Goal: Task Accomplishment & Management: Complete application form

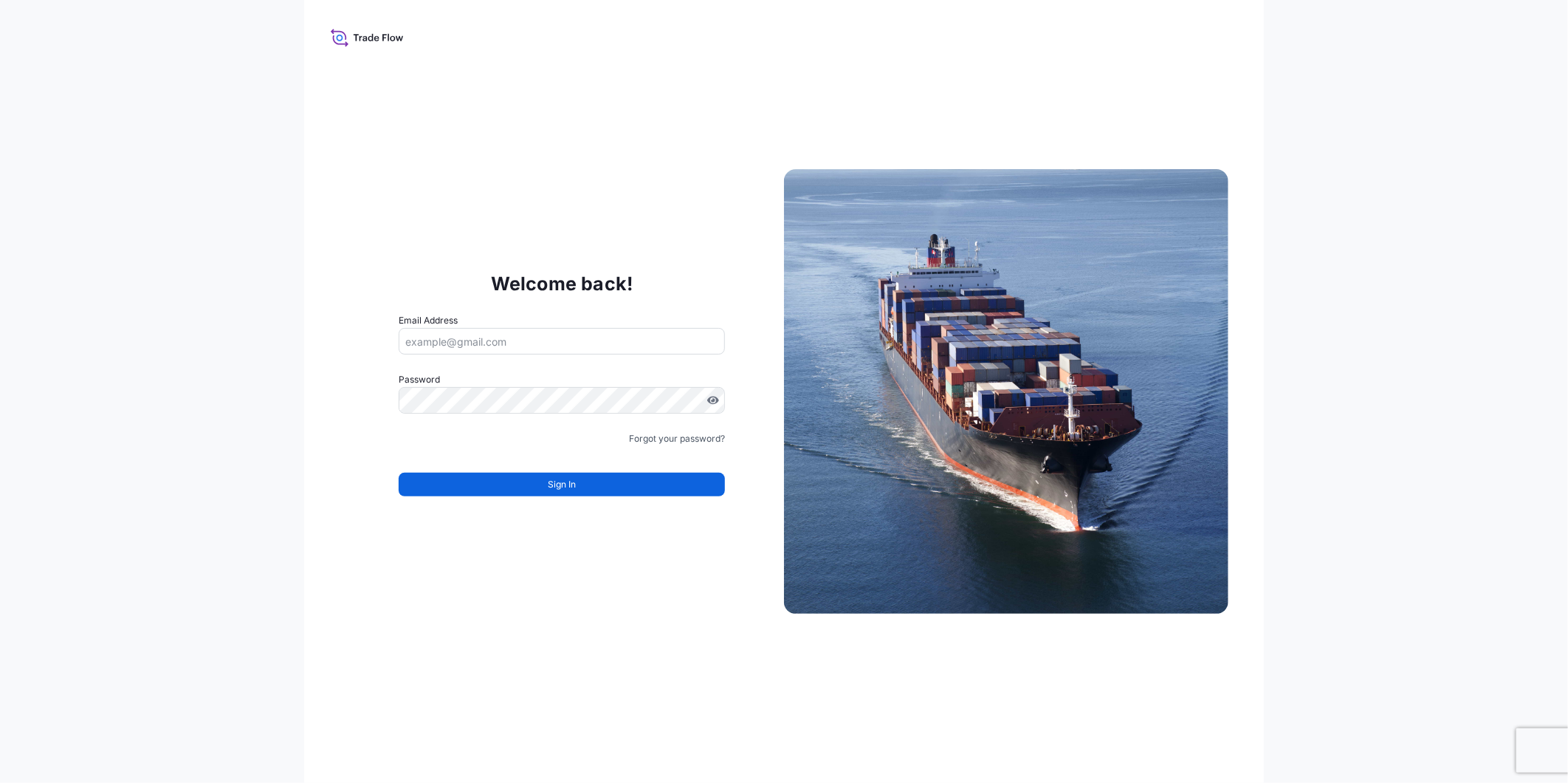
drag, startPoint x: 512, startPoint y: 332, endPoint x: 512, endPoint y: 343, distance: 11.0
click at [512, 332] on input "Email Address" at bounding box center [561, 341] width 326 height 26
type input "lubrizol.book@bdpint.com"
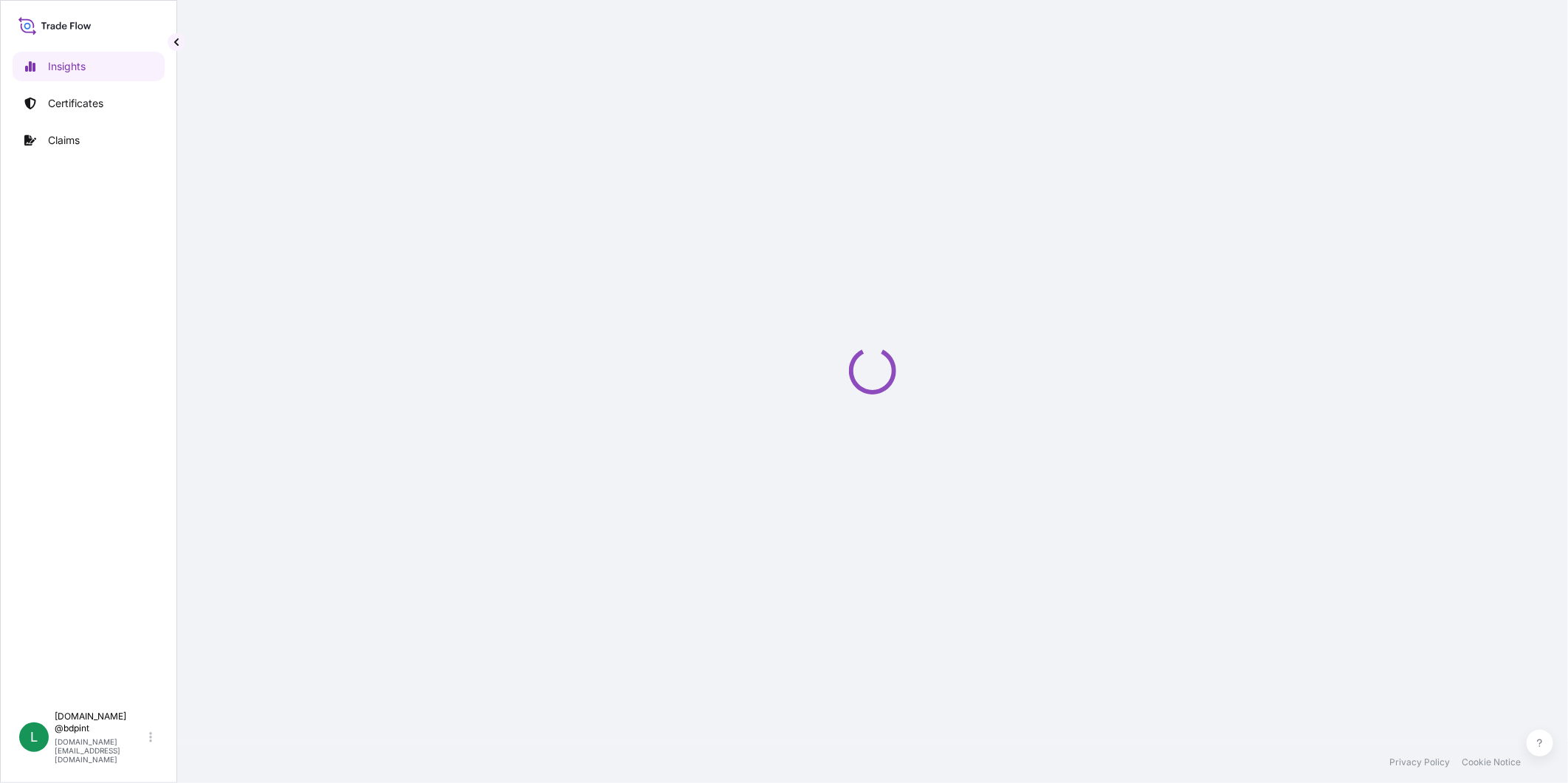
select select "2025"
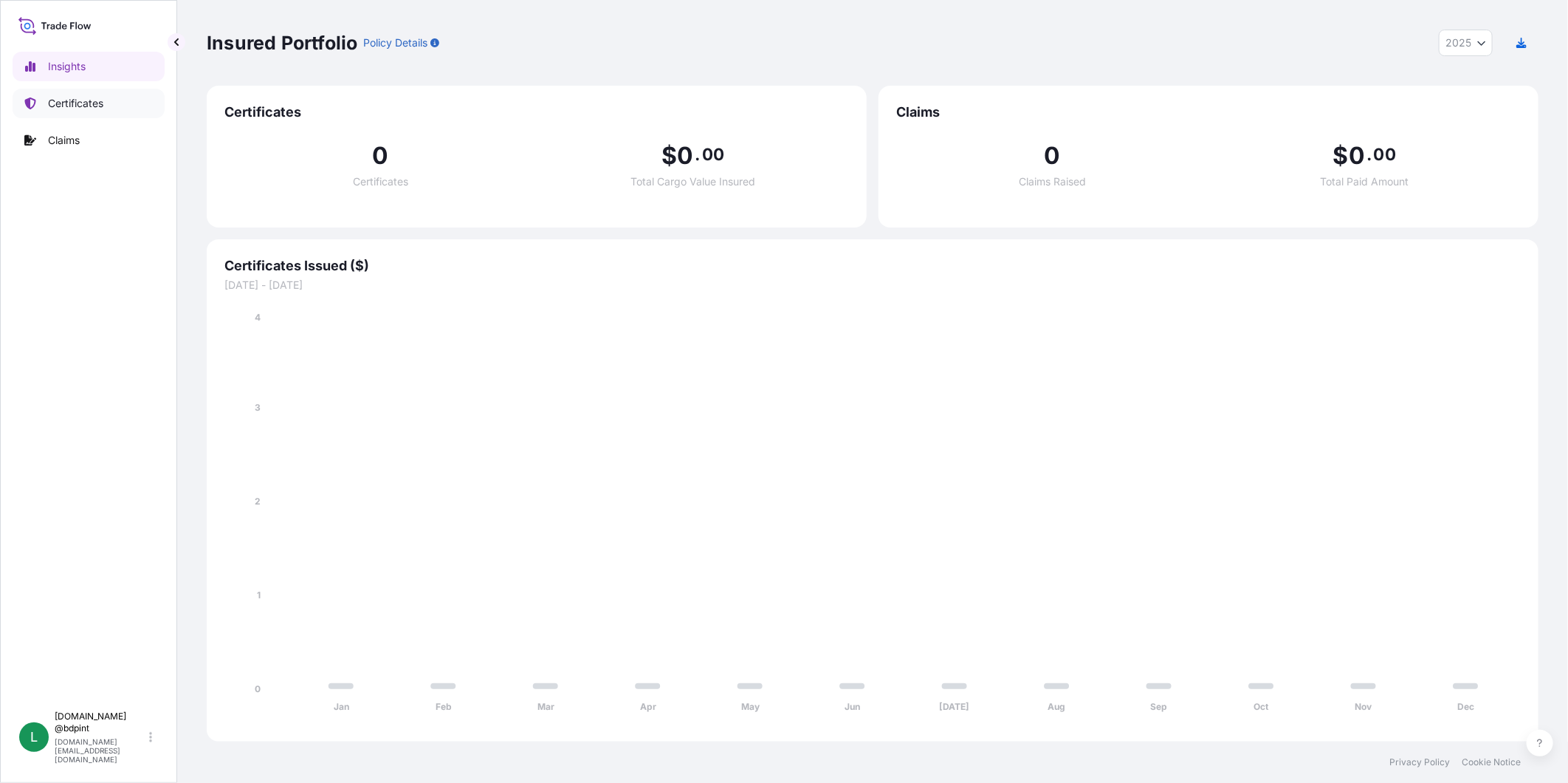
click at [74, 95] on link "Certificates" at bounding box center [88, 104] width 152 height 30
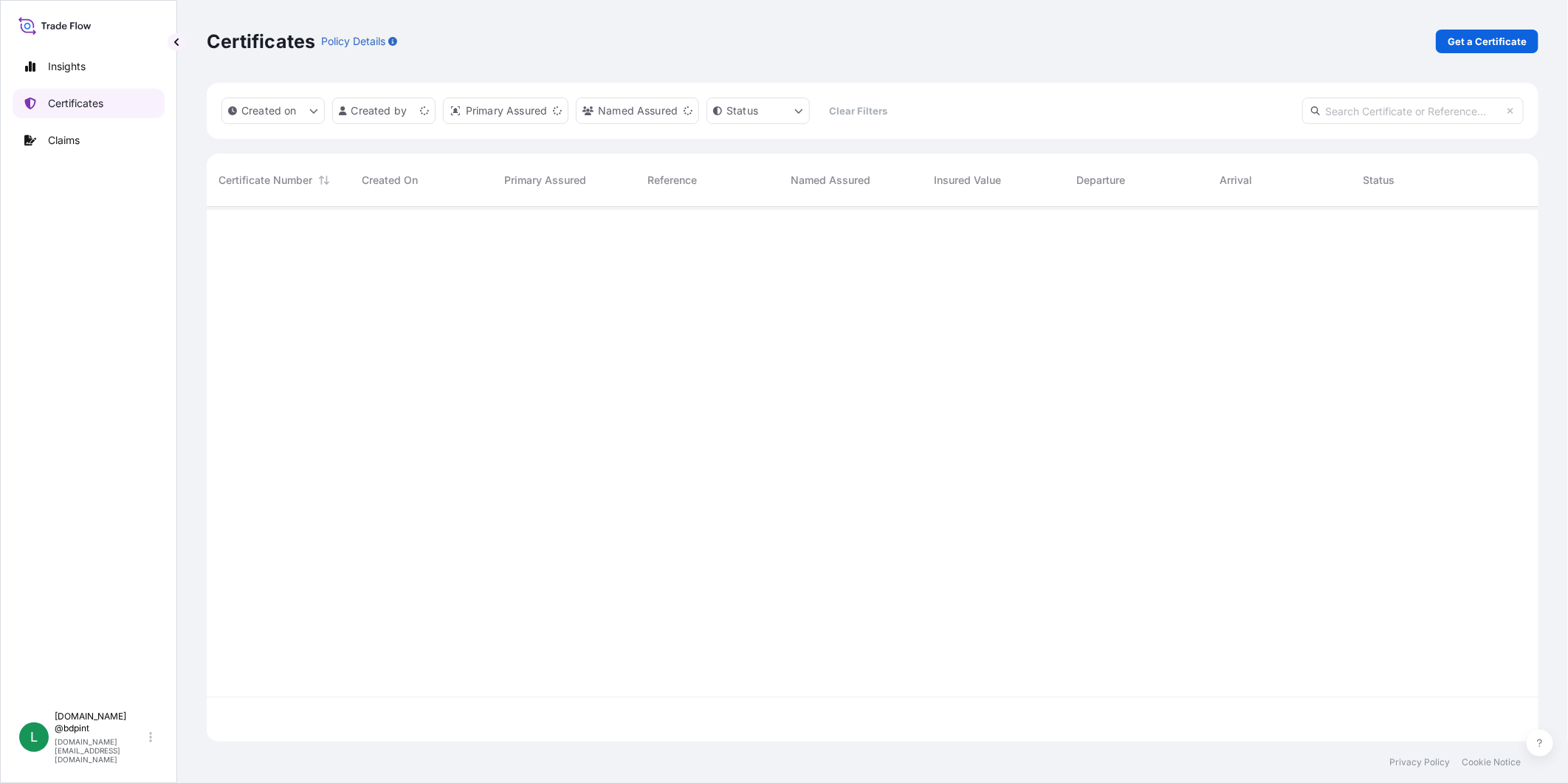
scroll to position [530, 1319]
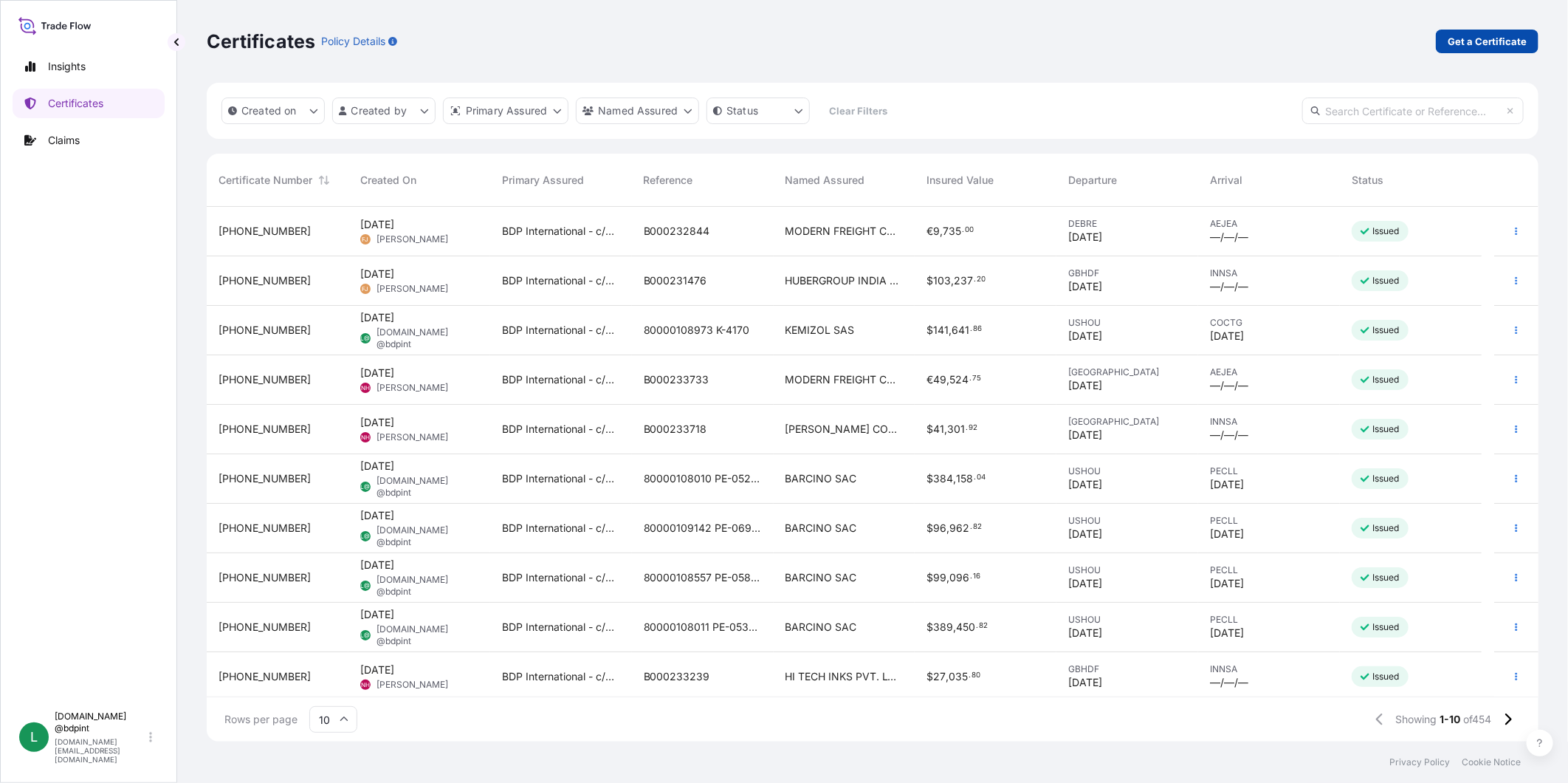
click at [1465, 42] on p "Get a Certificate" at bounding box center [1488, 41] width 79 height 15
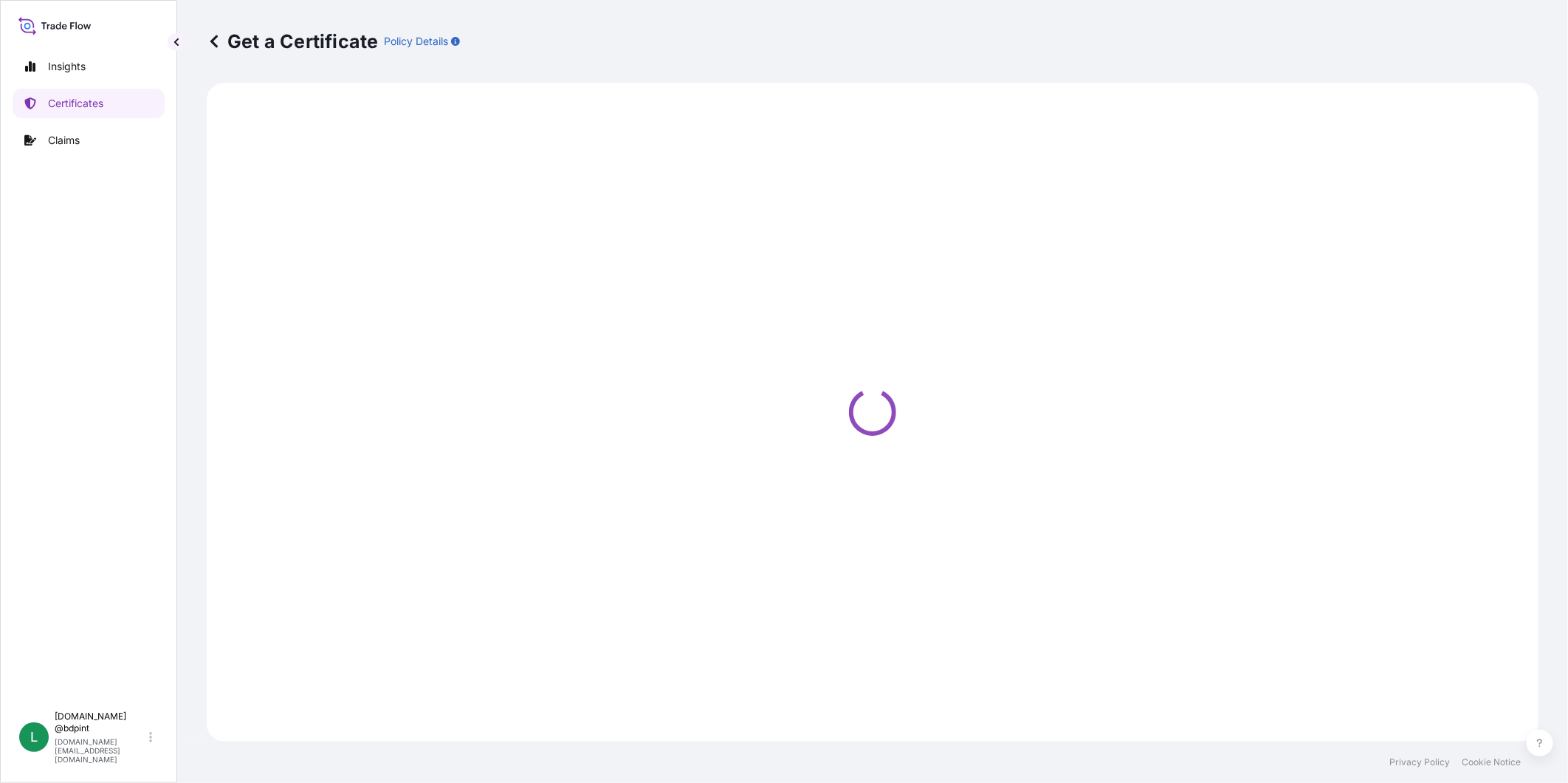
select select "Barge"
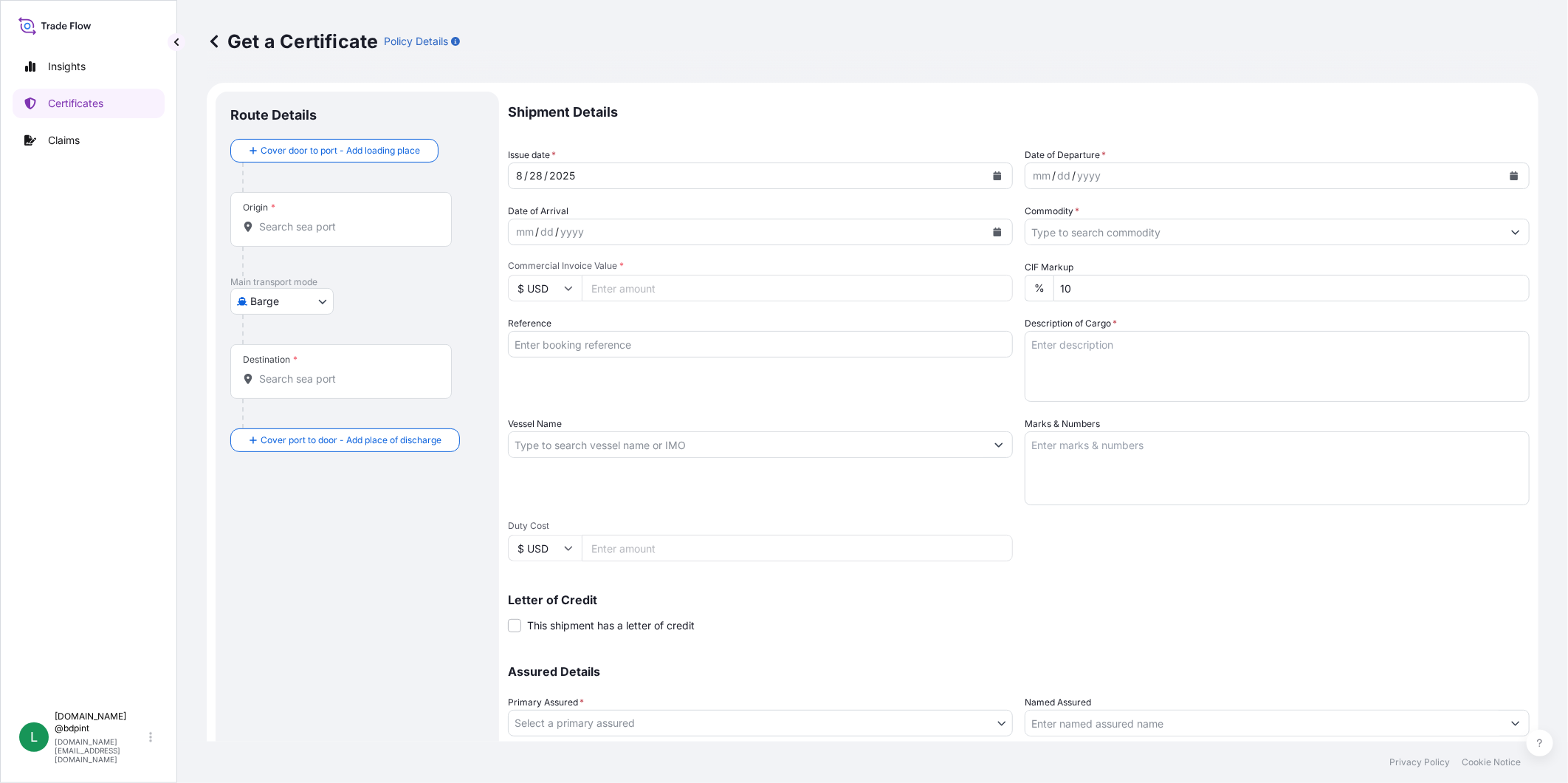
click at [999, 176] on button "Calendar" at bounding box center [997, 175] width 23 height 23
click at [620, 350] on div "20" at bounding box center [618, 355] width 26 height 26
click at [1502, 165] on button "Calendar" at bounding box center [1514, 175] width 23 height 23
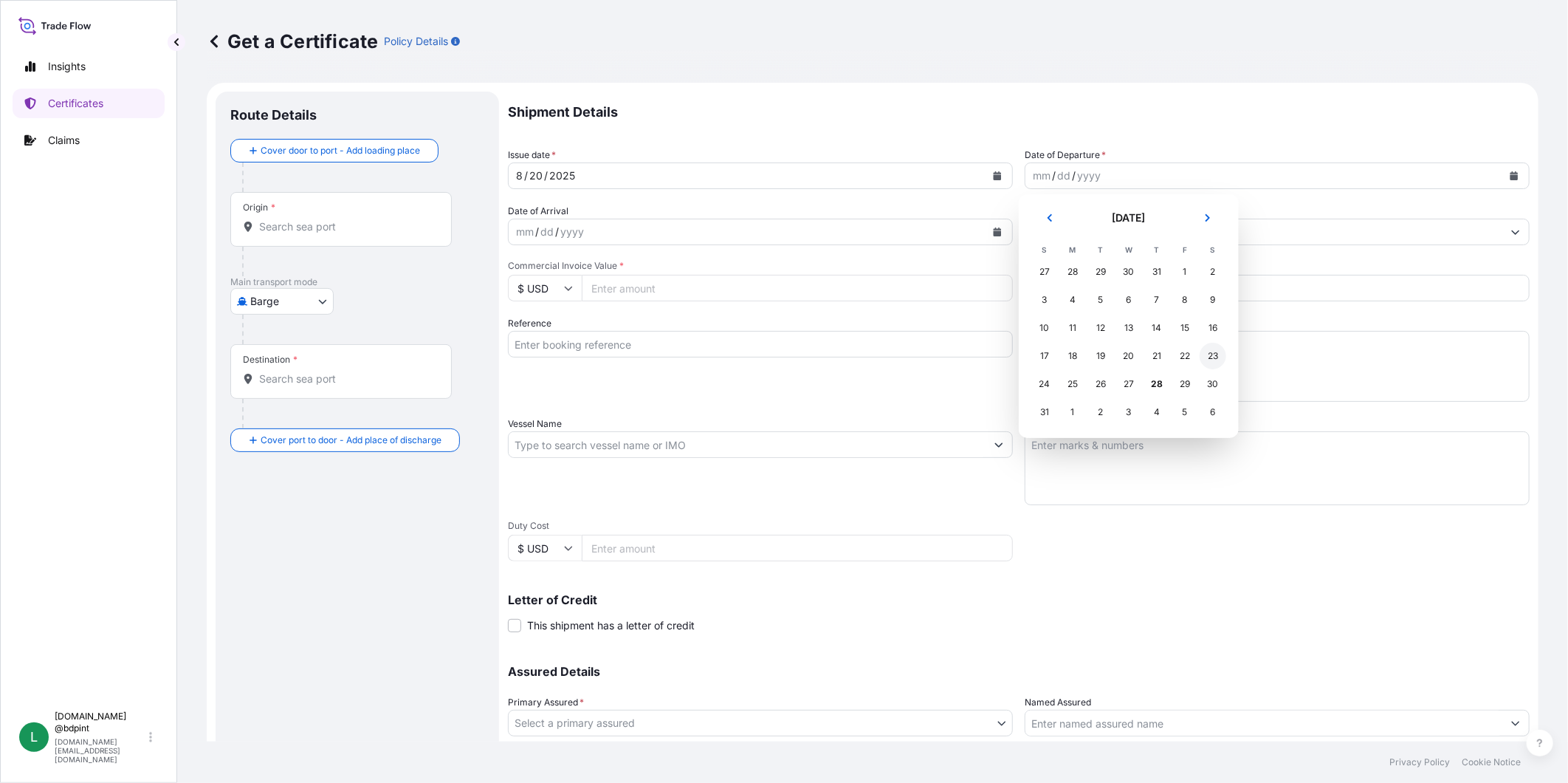
click at [1220, 355] on div "23" at bounding box center [1212, 355] width 26 height 26
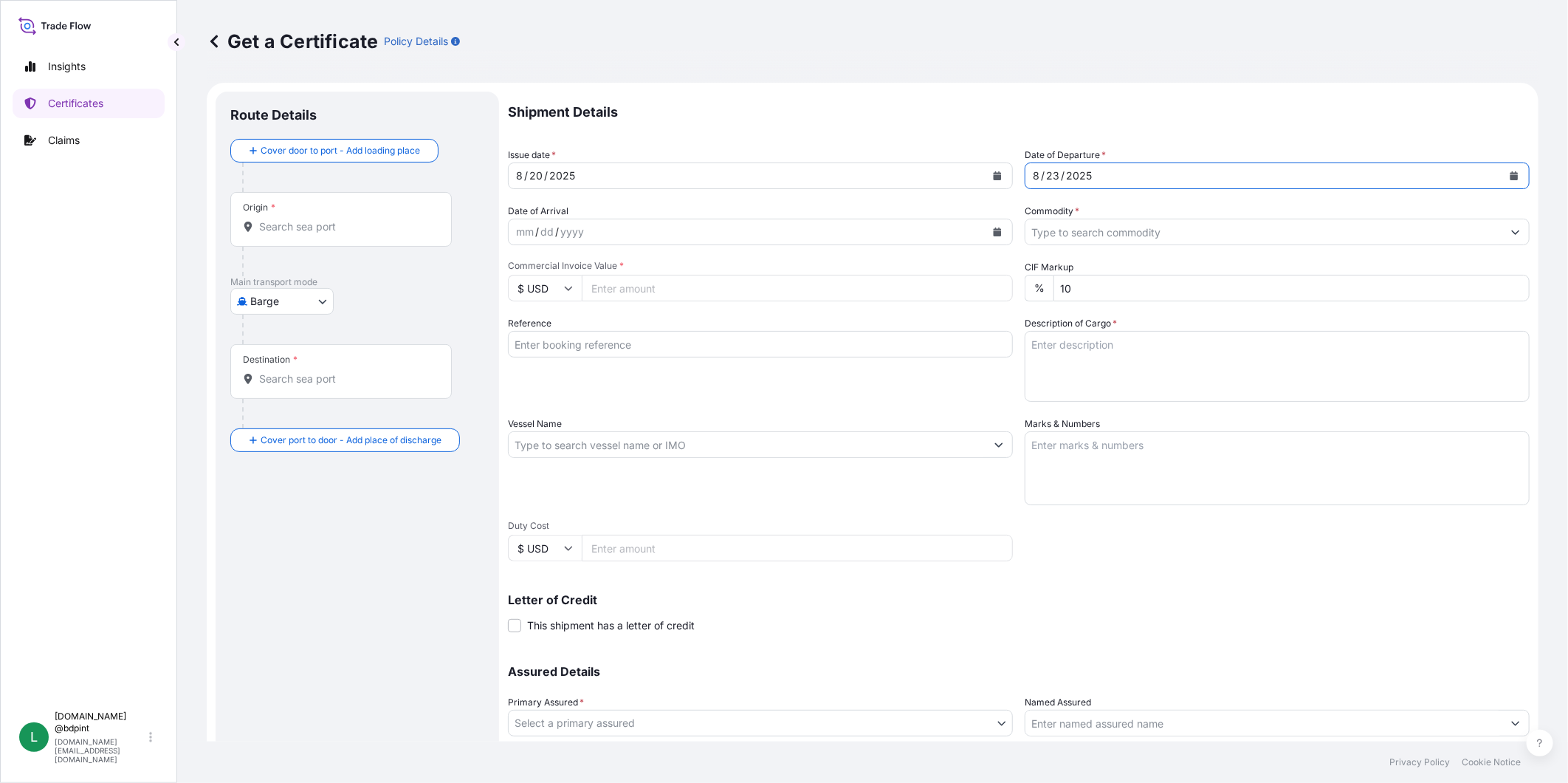
click at [993, 232] on icon "Calendar" at bounding box center [997, 231] width 9 height 9
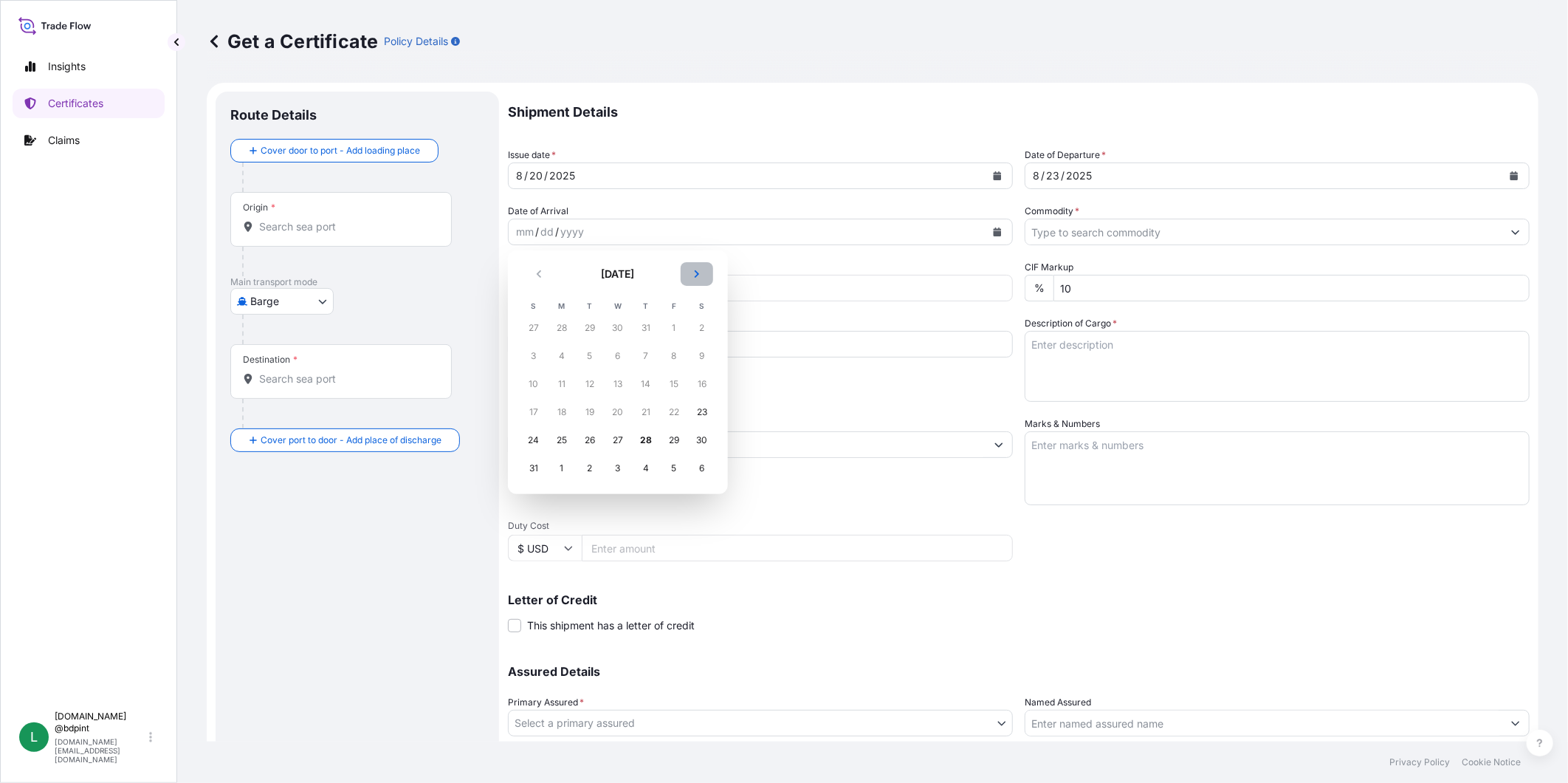
click at [689, 278] on button "Next" at bounding box center [697, 274] width 33 height 23
click at [582, 415] on div "23" at bounding box center [589, 411] width 26 height 26
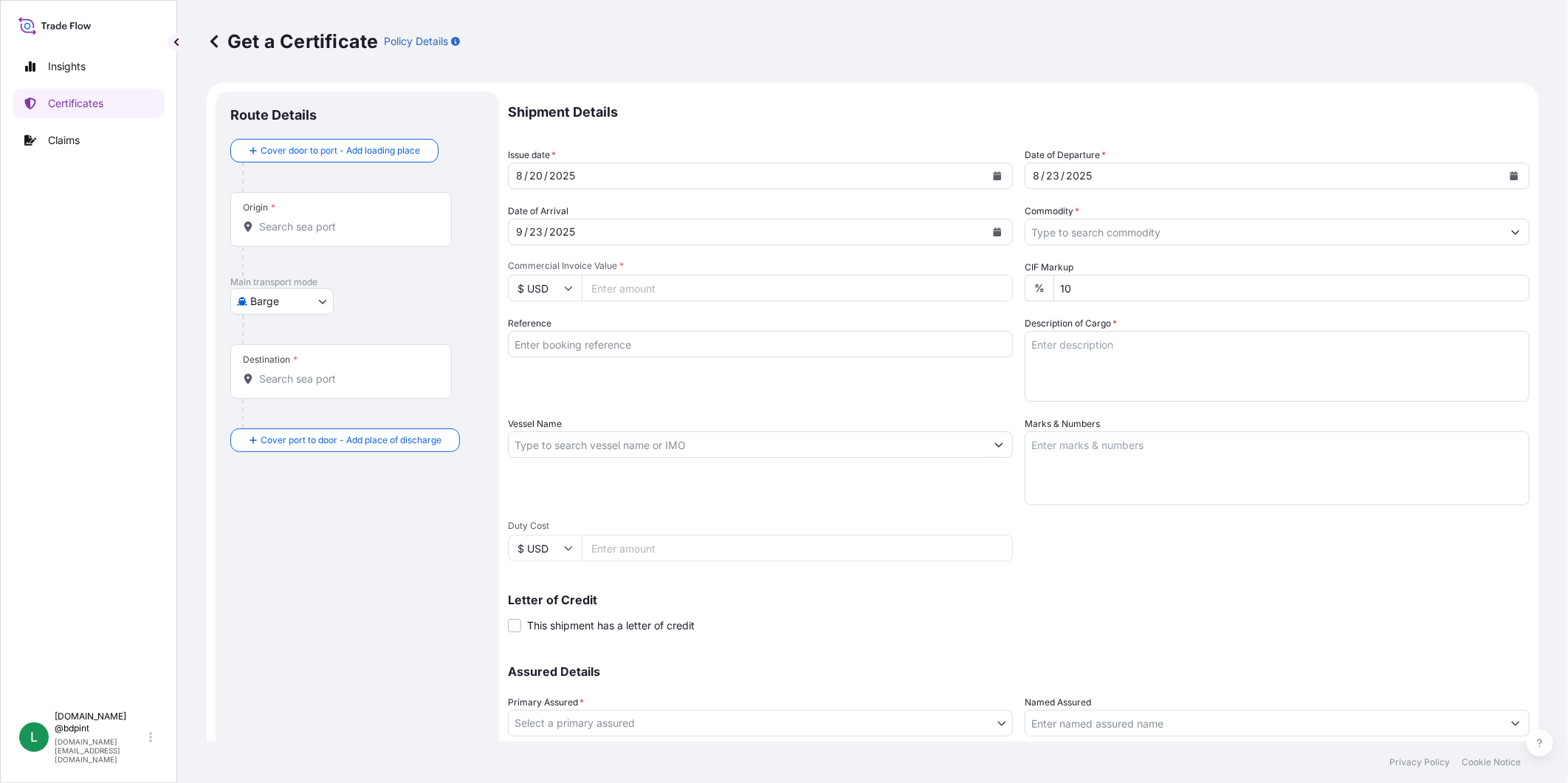
click at [1227, 244] on div at bounding box center [1278, 231] width 505 height 26
click at [1231, 237] on input "Commodity *" at bounding box center [1263, 231] width 477 height 26
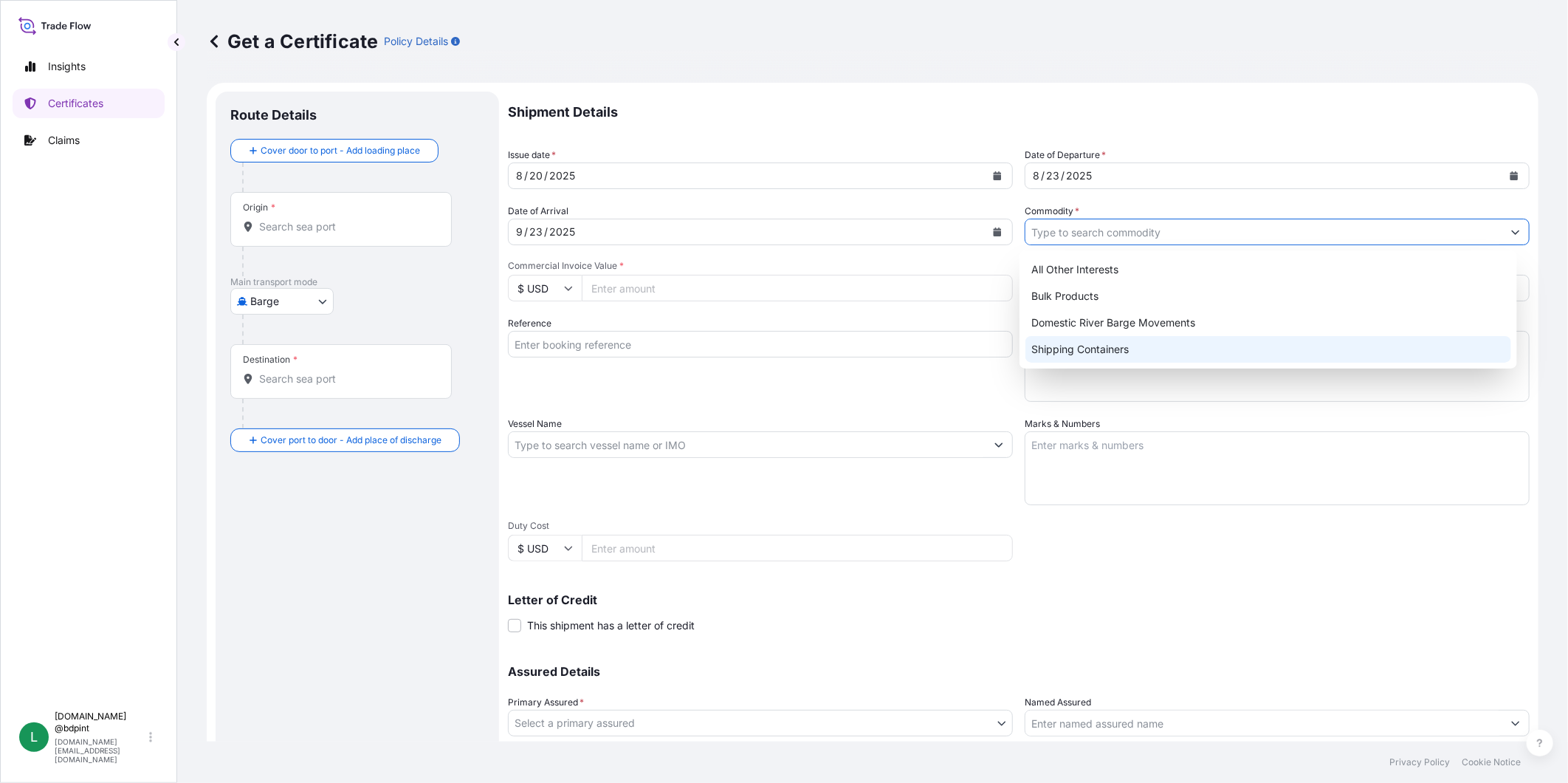
click at [1122, 344] on div "Shipping Containers" at bounding box center [1268, 348] width 486 height 26
type input "Shipping Containers"
click at [655, 281] on input "Commercial Invoice Value *" at bounding box center [797, 287] width 431 height 26
paste input "0700416041"
type input "0700416041"
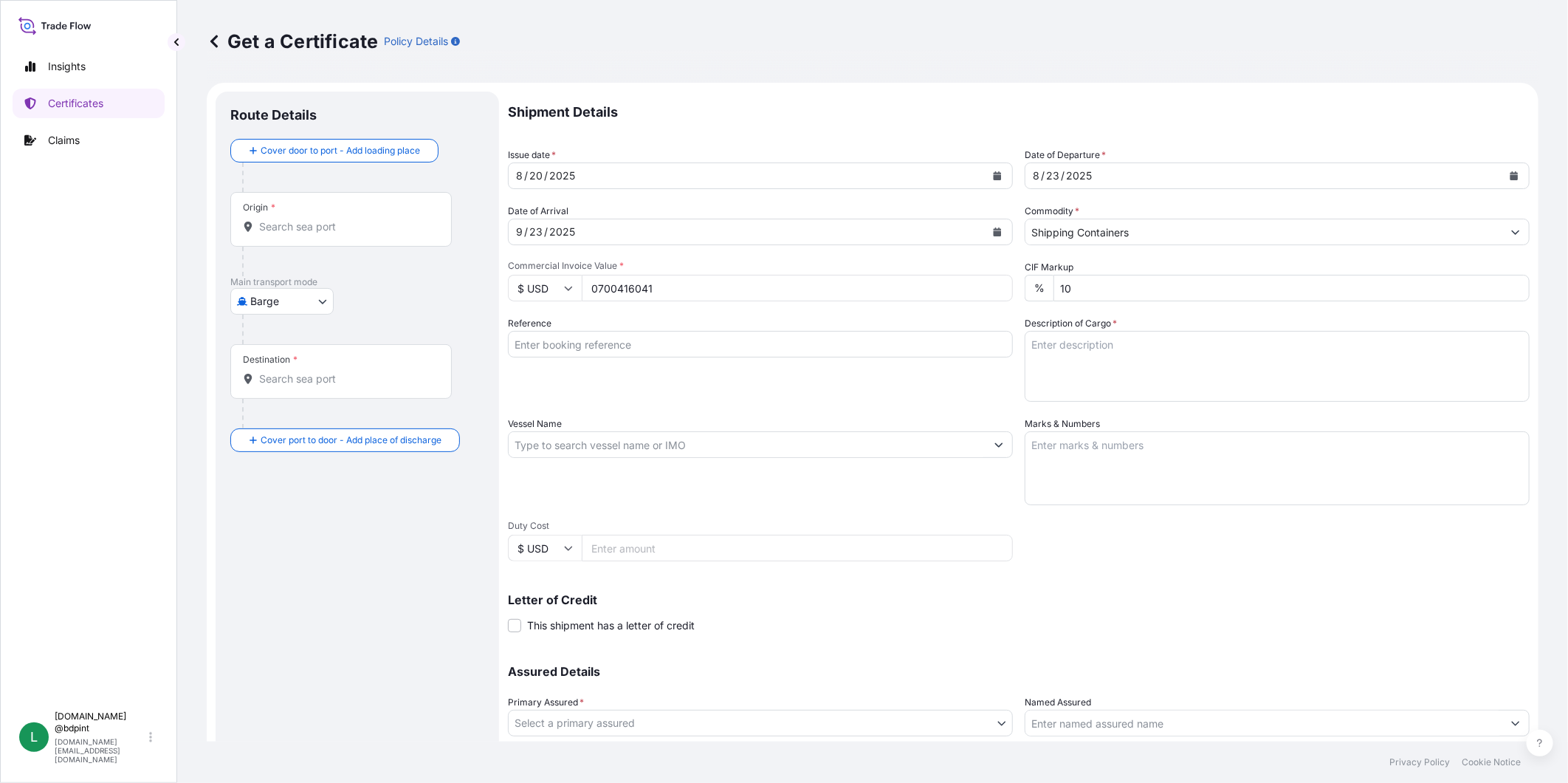
click at [612, 279] on input "0700416041" at bounding box center [797, 287] width 431 height 26
click at [767, 350] on input "Reference" at bounding box center [761, 344] width 505 height 26
click at [681, 287] on input "9934906" at bounding box center [797, 287] width 431 height 26
type input "99349.06"
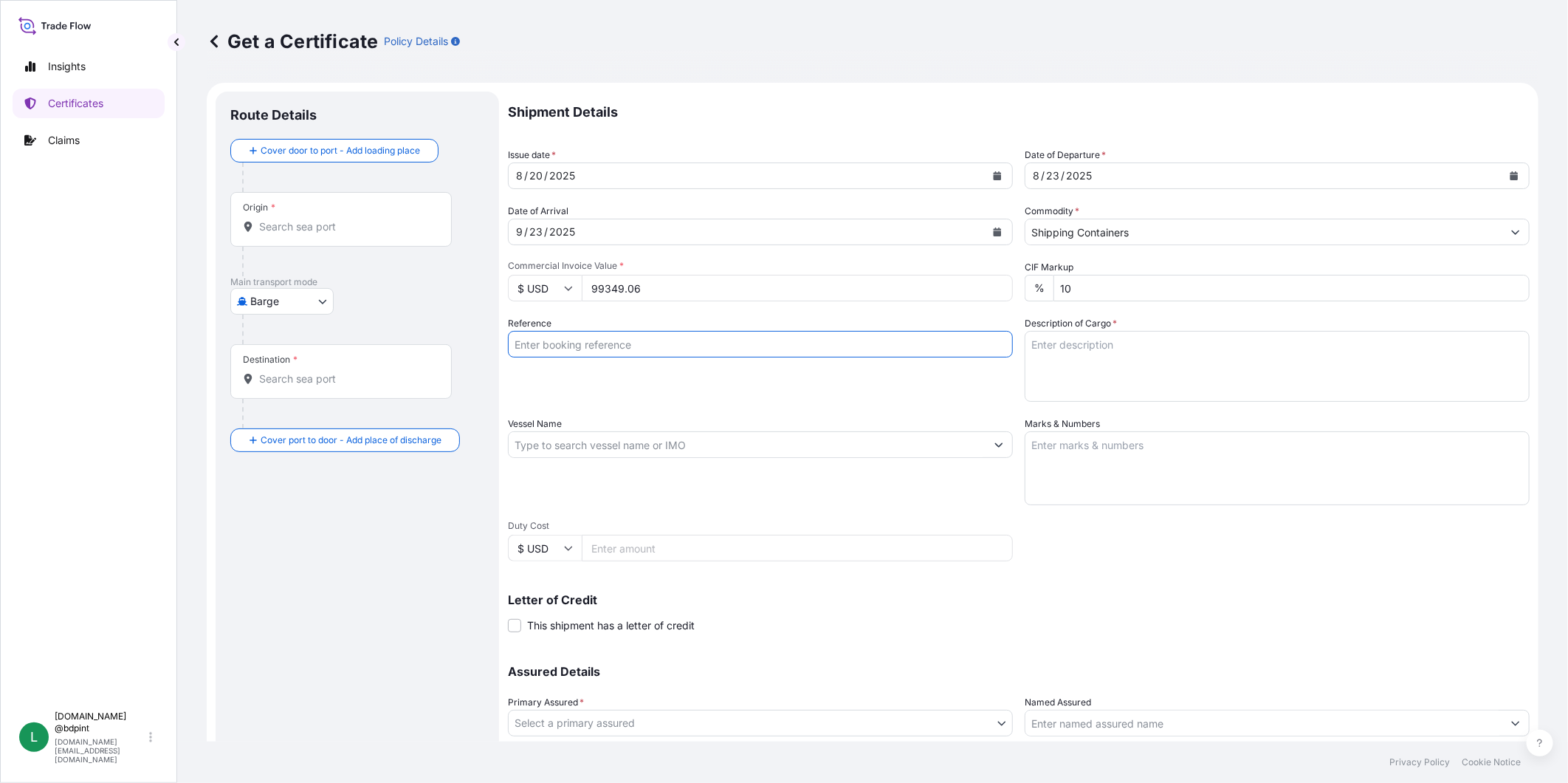
click at [976, 344] on input "Reference" at bounding box center [761, 344] width 505 height 26
click at [599, 336] on input "Reference" at bounding box center [761, 344] width 505 height 26
paste input "80000108802"
type input "80000108802"
click at [1144, 359] on textarea "Description of Cargo *" at bounding box center [1278, 366] width 505 height 71
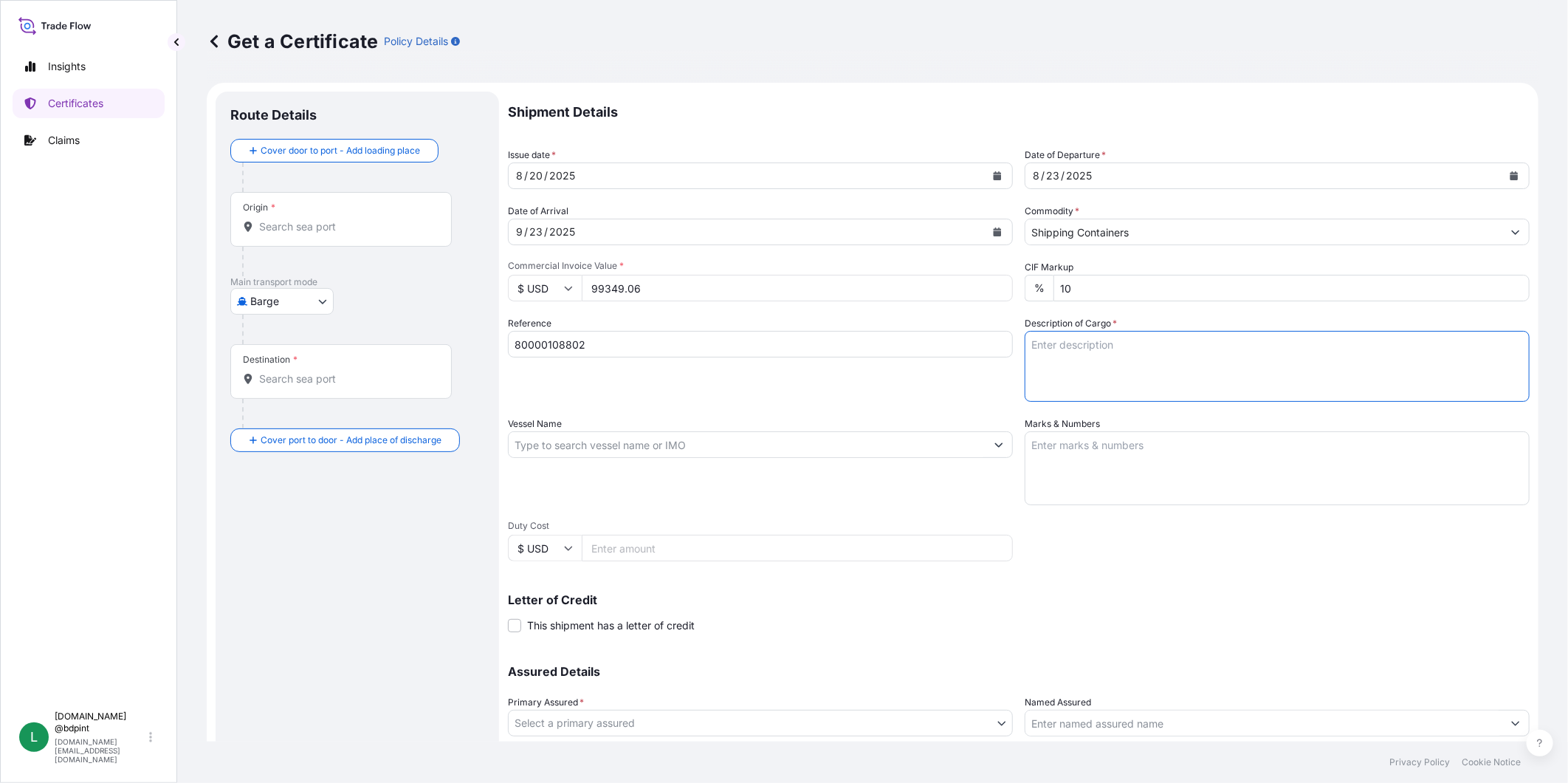
paste textarea "LUBRICATING OIL ADDITIVES - RUT 99.520.000 -7 LUBRICATING OIL ADDITIVES - RUT 9…"
type textarea "LUBRICATING OIL ADDITIVES - RUT 99.520.000 -7 LUBRICATING OIL ADDITIVES - RUT 9…"
click at [646, 433] on input "Vessel Name" at bounding box center [747, 443] width 477 height 26
paste input "LE HAVRE EXPRESS"
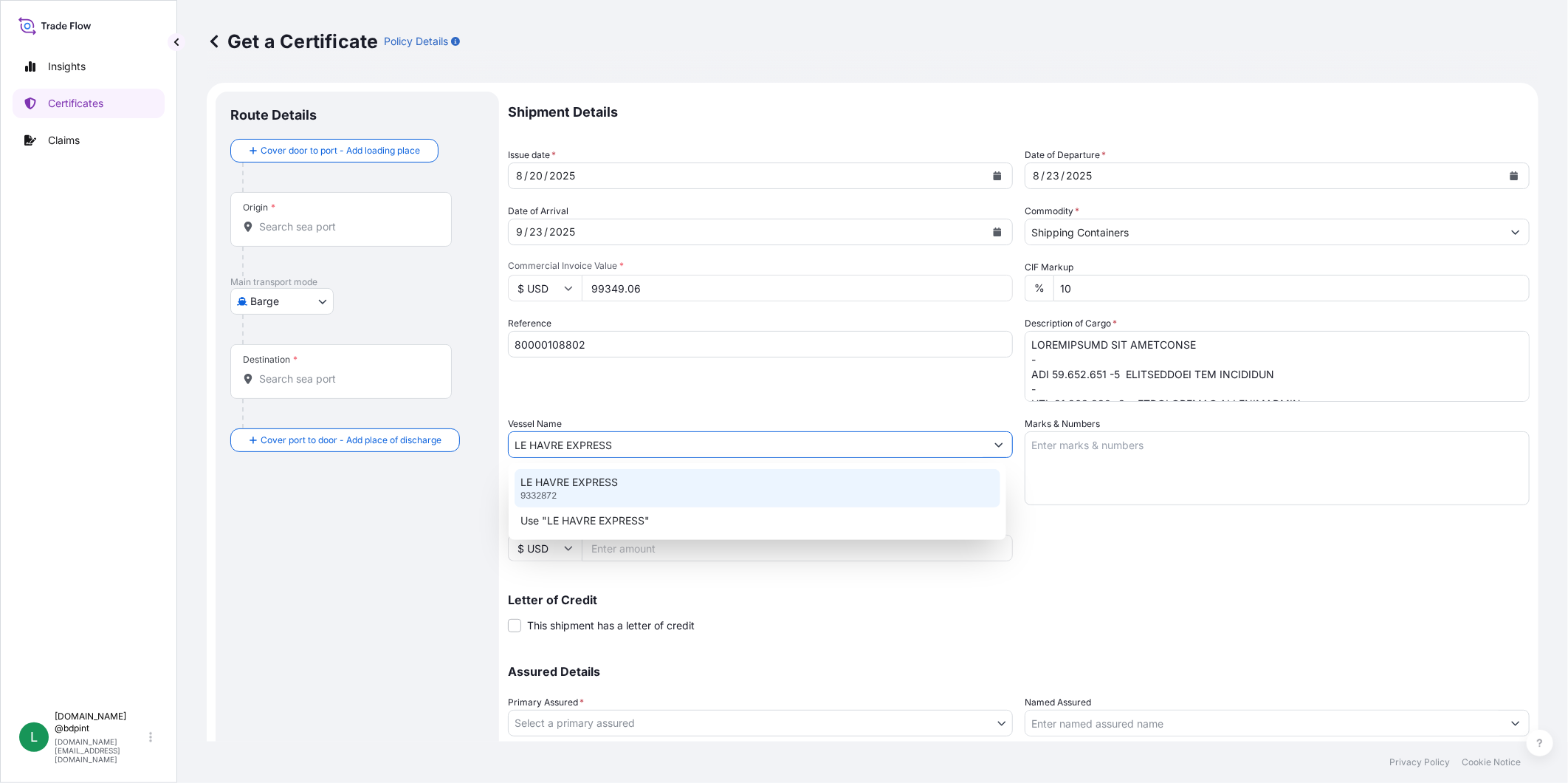
click at [643, 496] on div "LE HAVRE EXPRESS 9332872" at bounding box center [758, 488] width 486 height 39
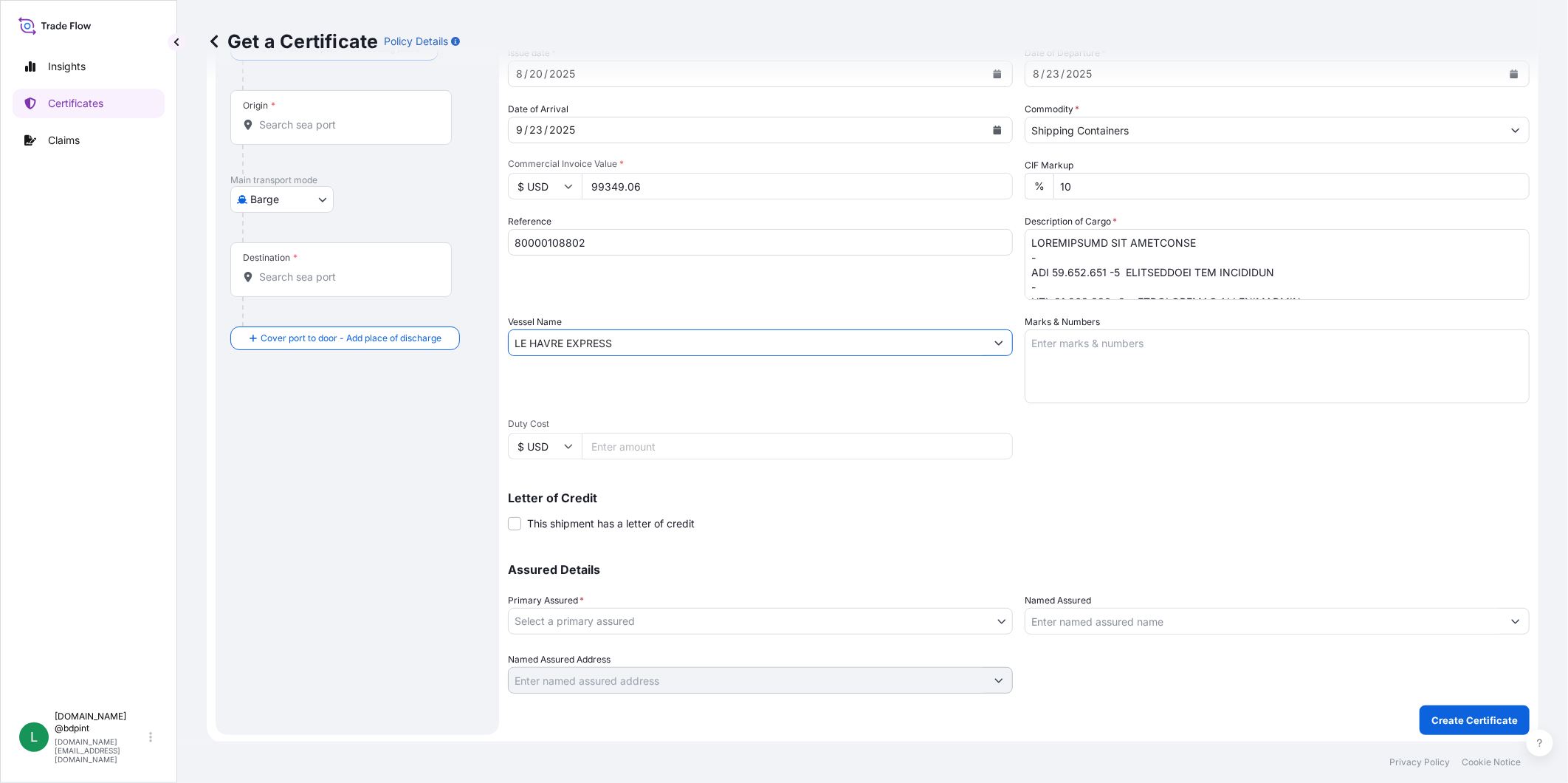
scroll to position [104, 0]
type input "LE HAVRE EXPRESS"
click at [659, 627] on body "0 options available. 2 options available. Insights Certificates Claims L [DOMAI…" at bounding box center [784, 391] width 1568 height 783
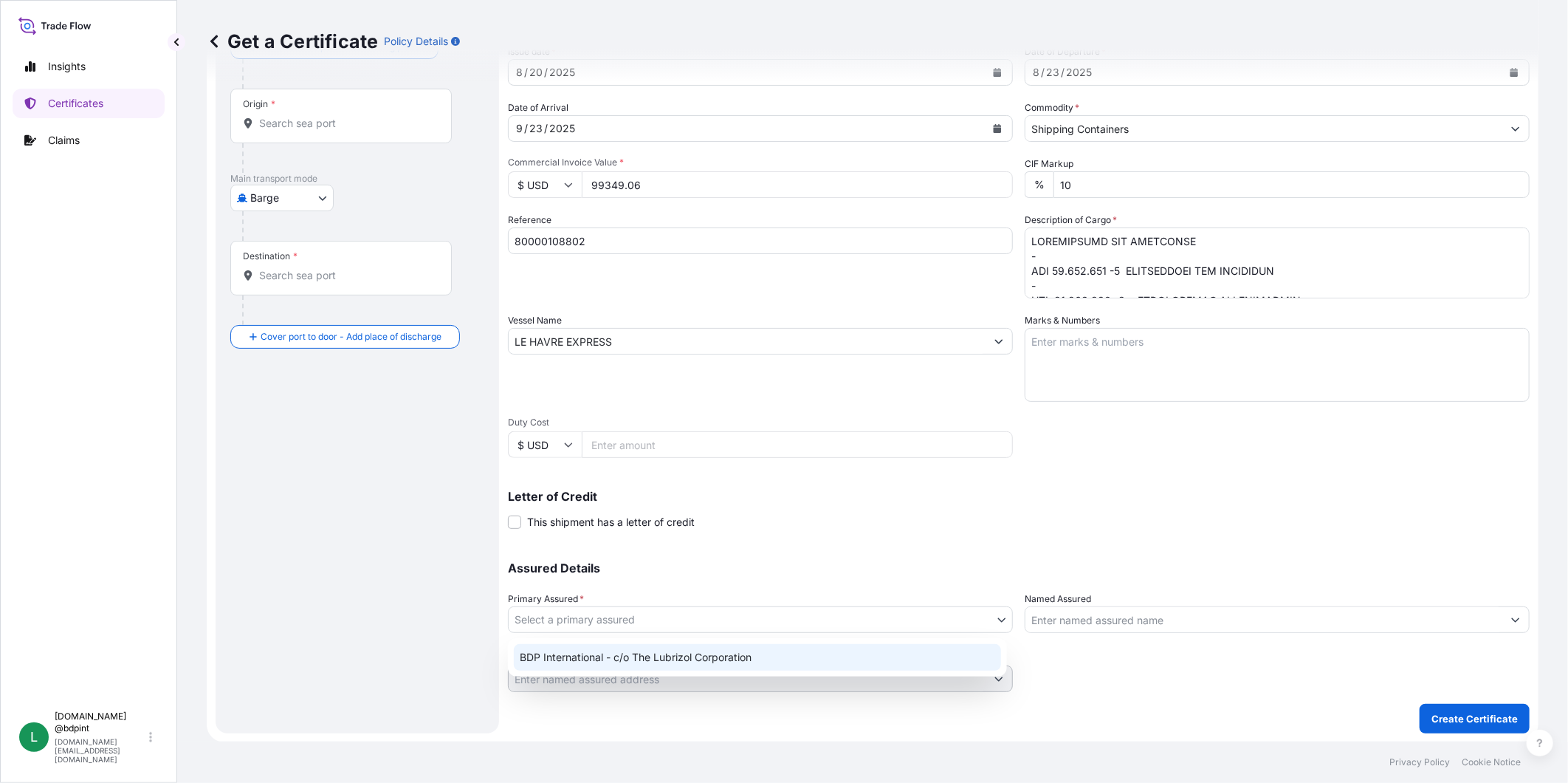
click at [677, 662] on div "BDP International - c/o The Lubrizol Corporation" at bounding box center [757, 656] width 487 height 26
select select "31972"
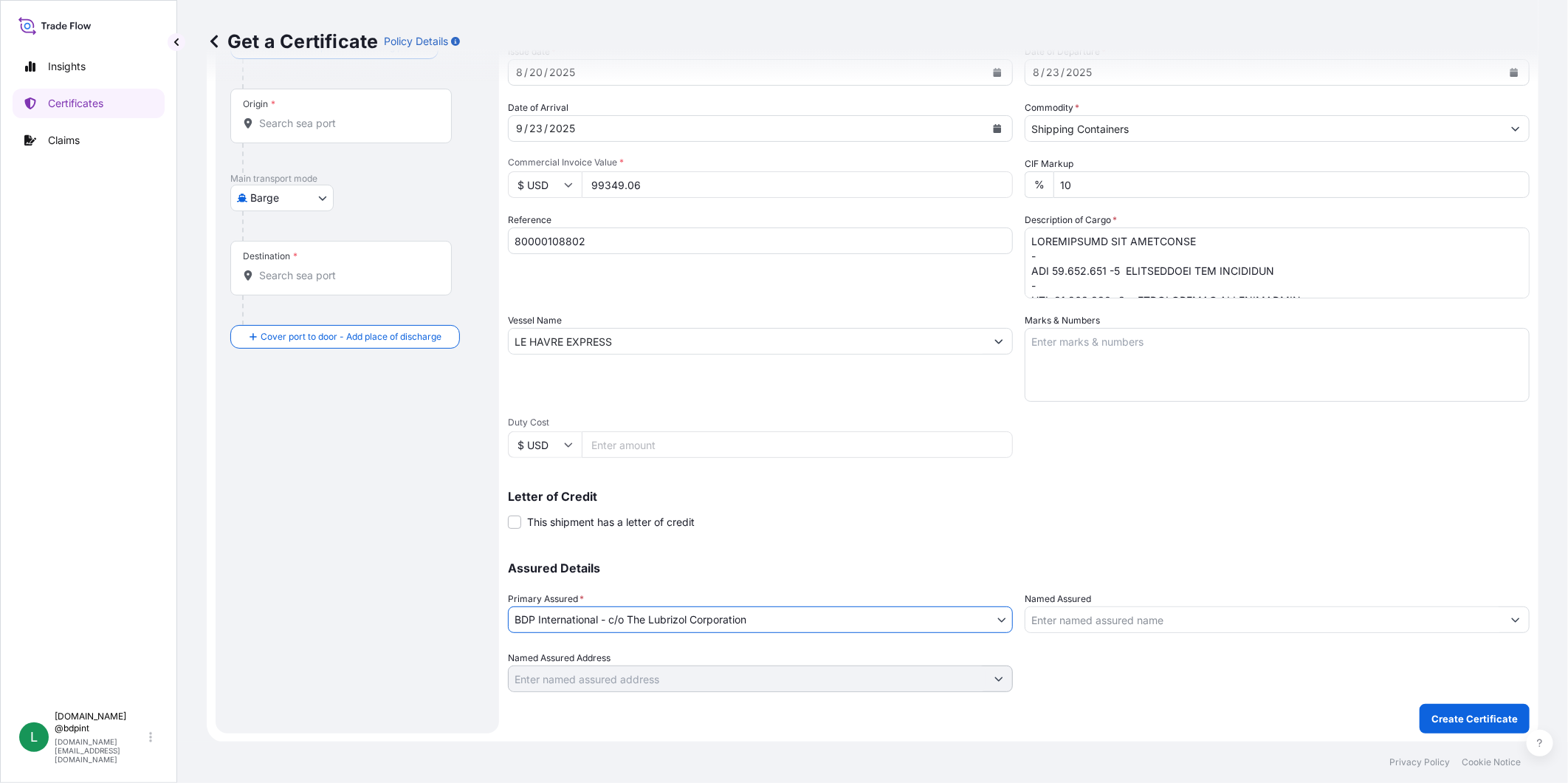
click at [1075, 615] on input "Named Assured" at bounding box center [1263, 618] width 477 height 26
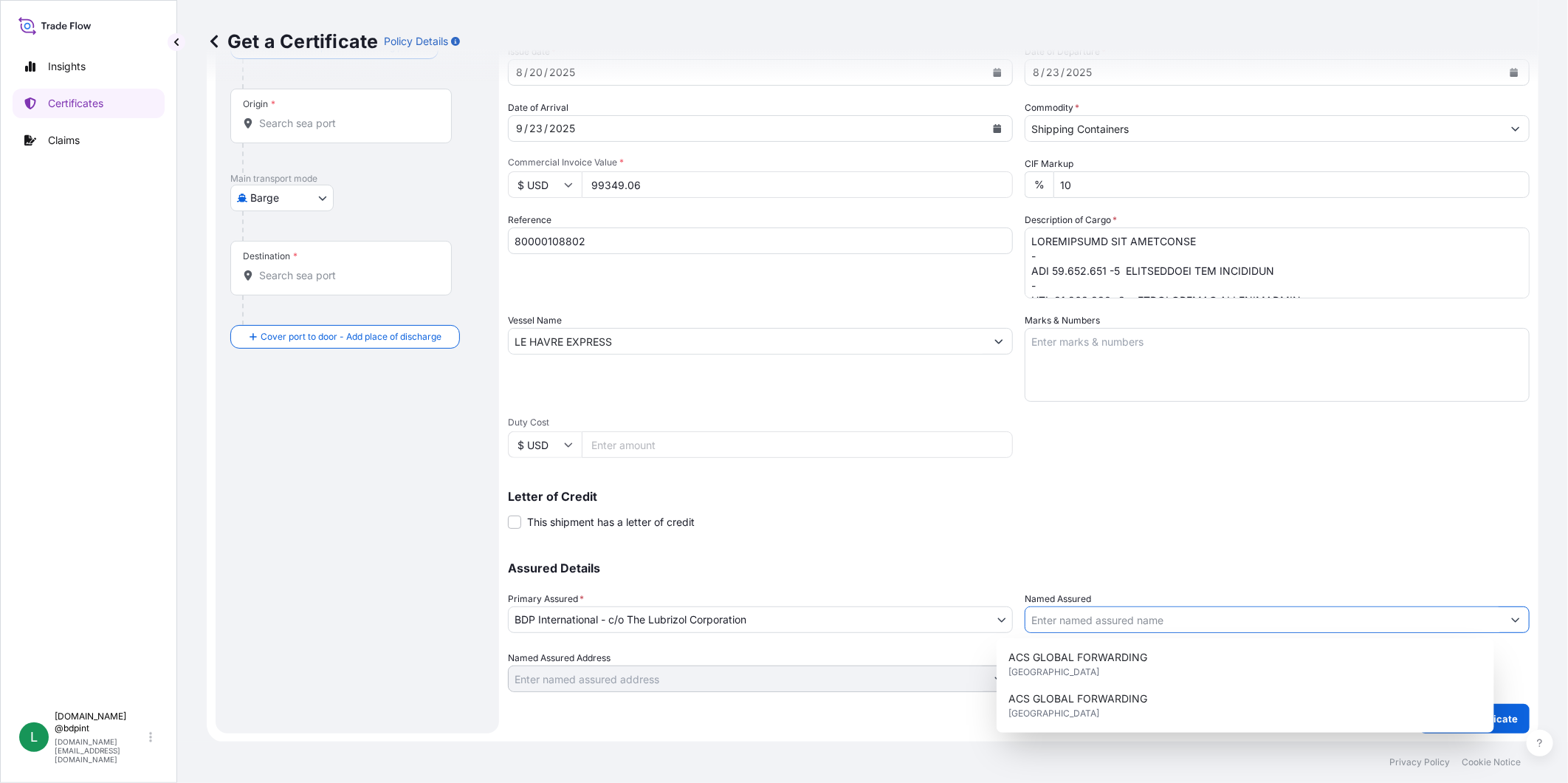
paste input "COPEC SA"
type input "COPEC SA"
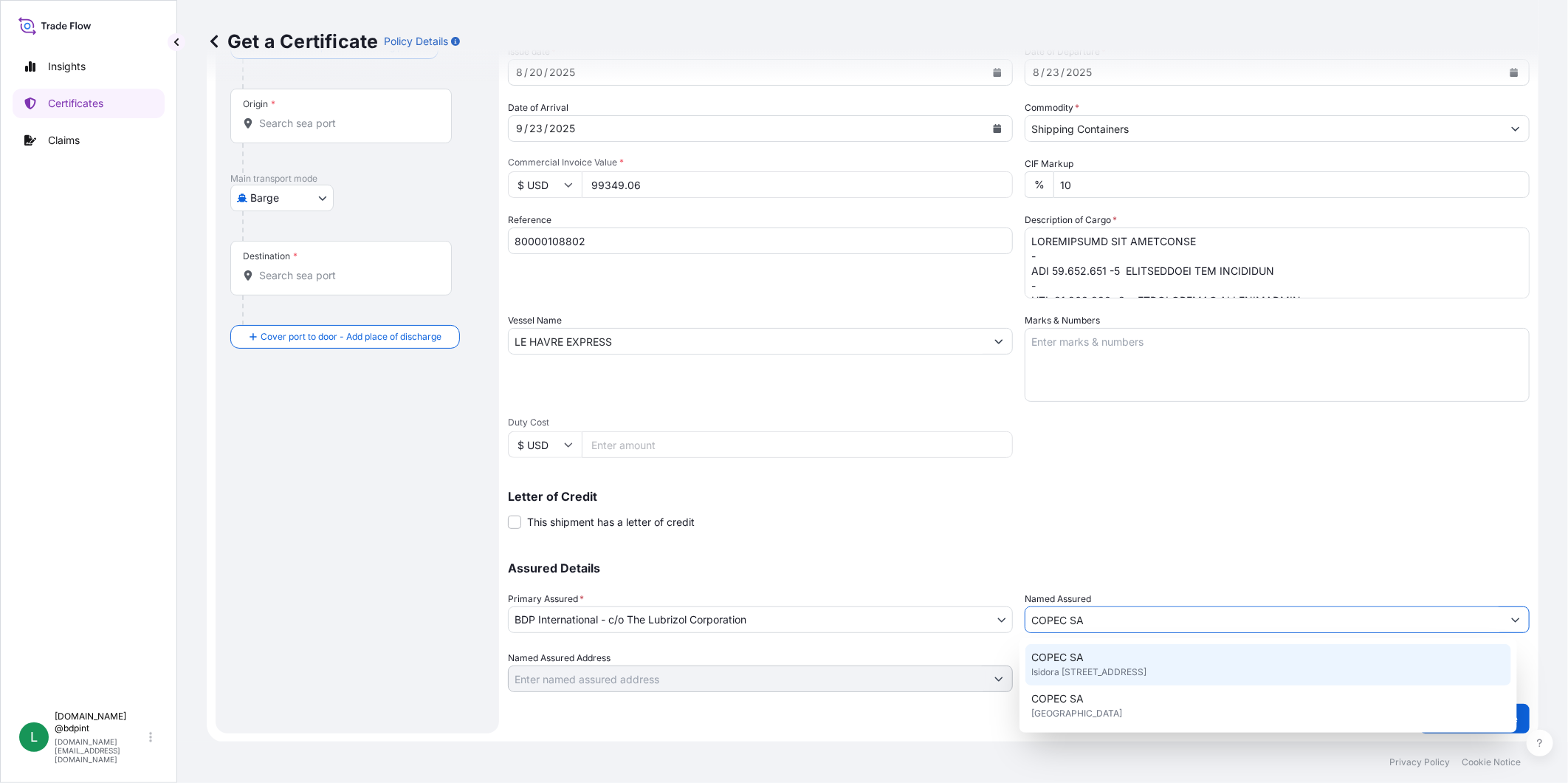
click at [1139, 652] on div "COPEC SA Isidora [STREET_ADDRESS]" at bounding box center [1268, 664] width 486 height 42
type input "Isidora [STREET_ADDRESS]"
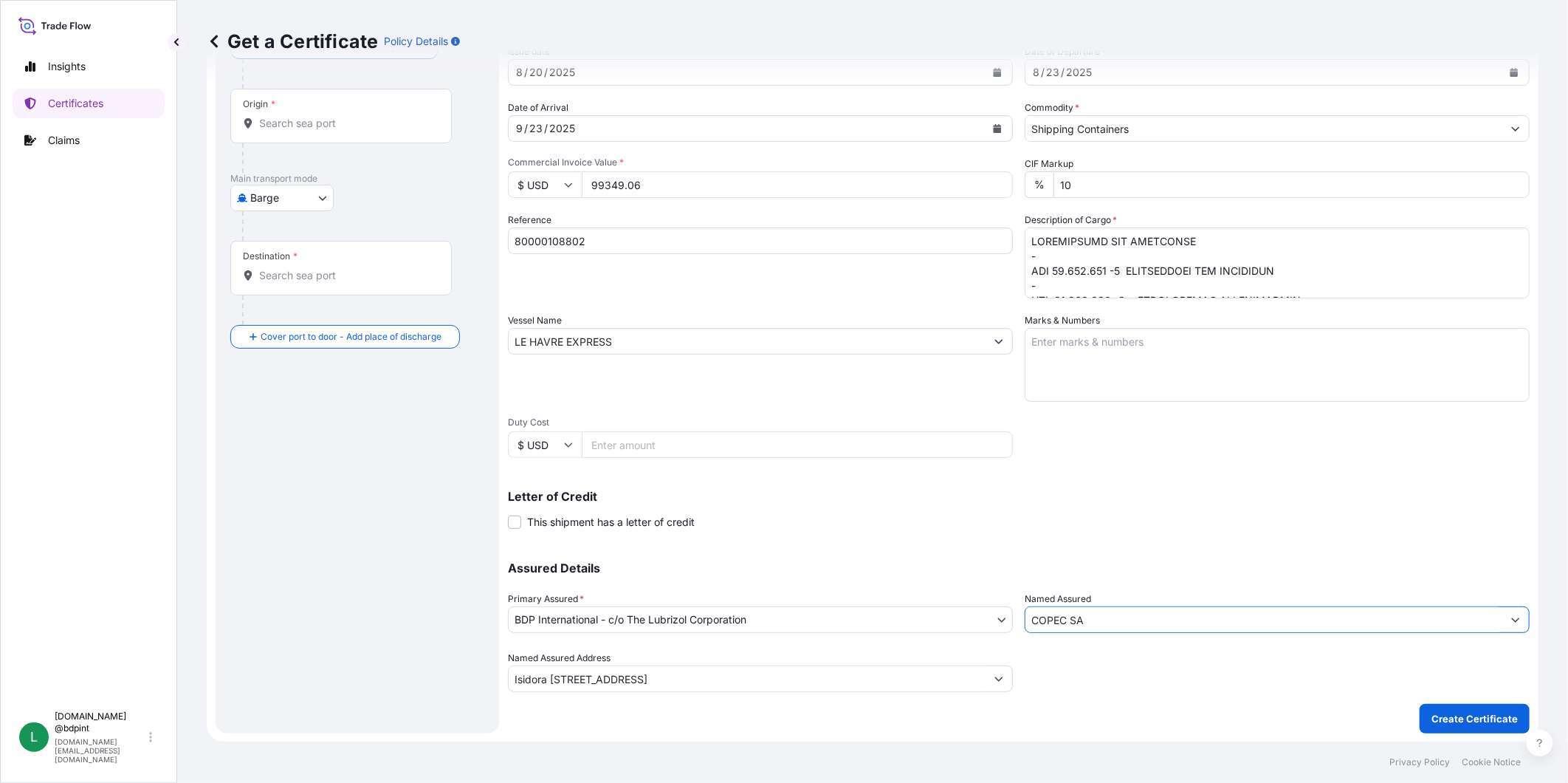
type input "COPEC SA"
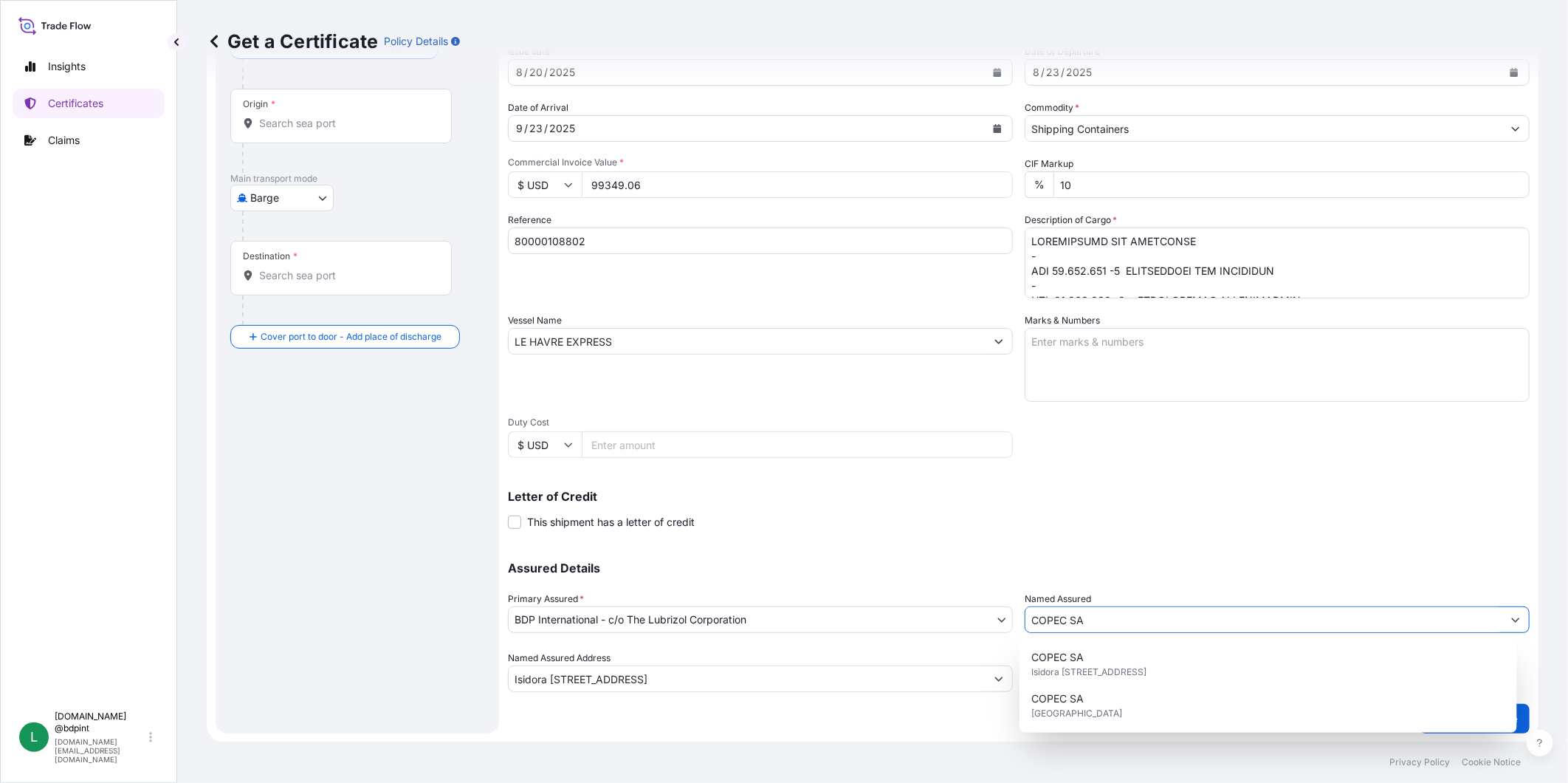
scroll to position [0, 0]
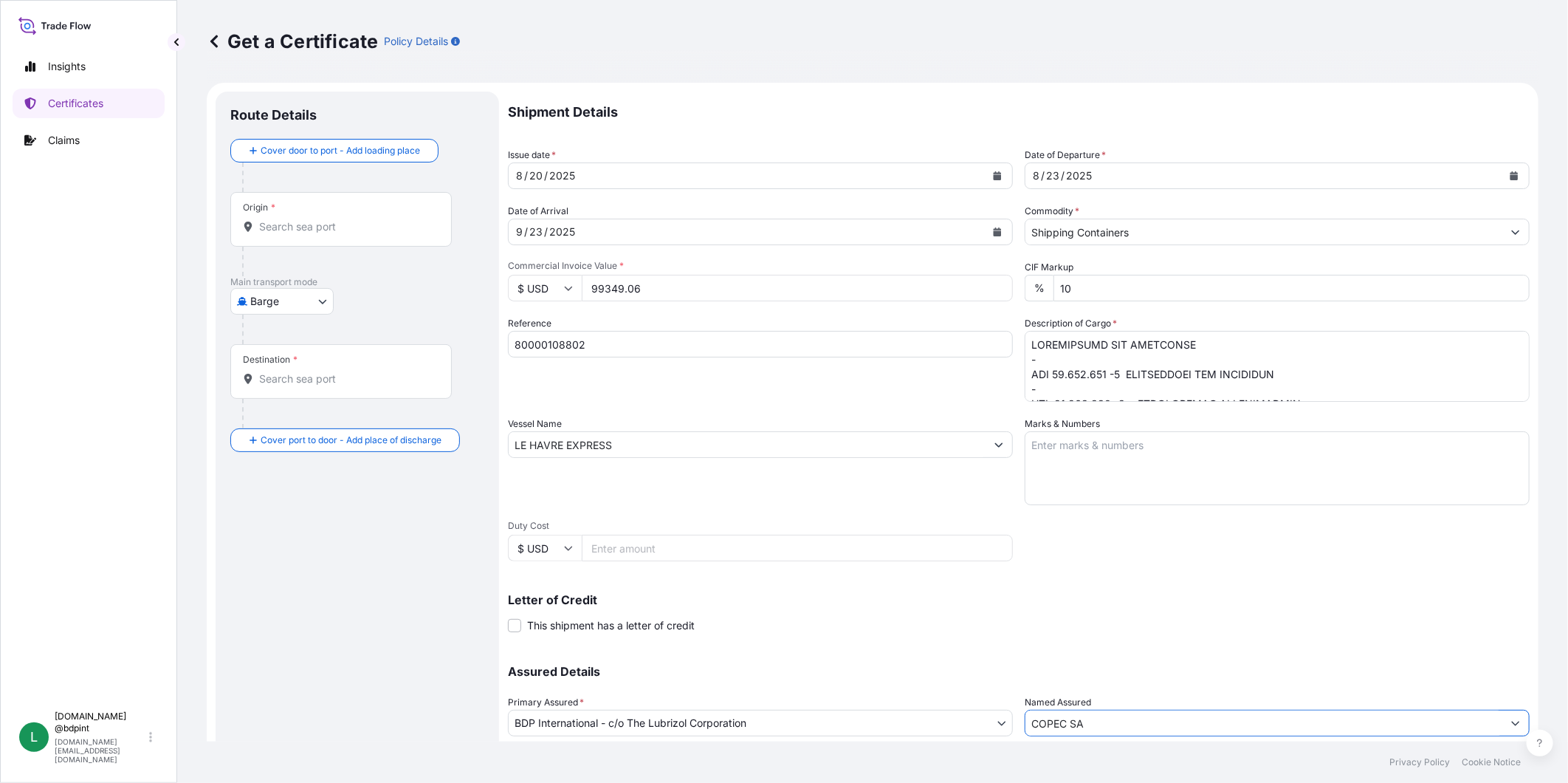
click at [313, 210] on div "Origin *" at bounding box center [341, 219] width 222 height 54
click at [313, 220] on input "Origin *" at bounding box center [347, 226] width 174 height 15
click at [300, 312] on body "15 options available. 0 options available. Insights Certificates Claims L [DOMA…" at bounding box center [784, 391] width 1568 height 783
click at [286, 424] on span "Ocean Vessel" at bounding box center [291, 419] width 66 height 15
select select "Ocean Vessel"
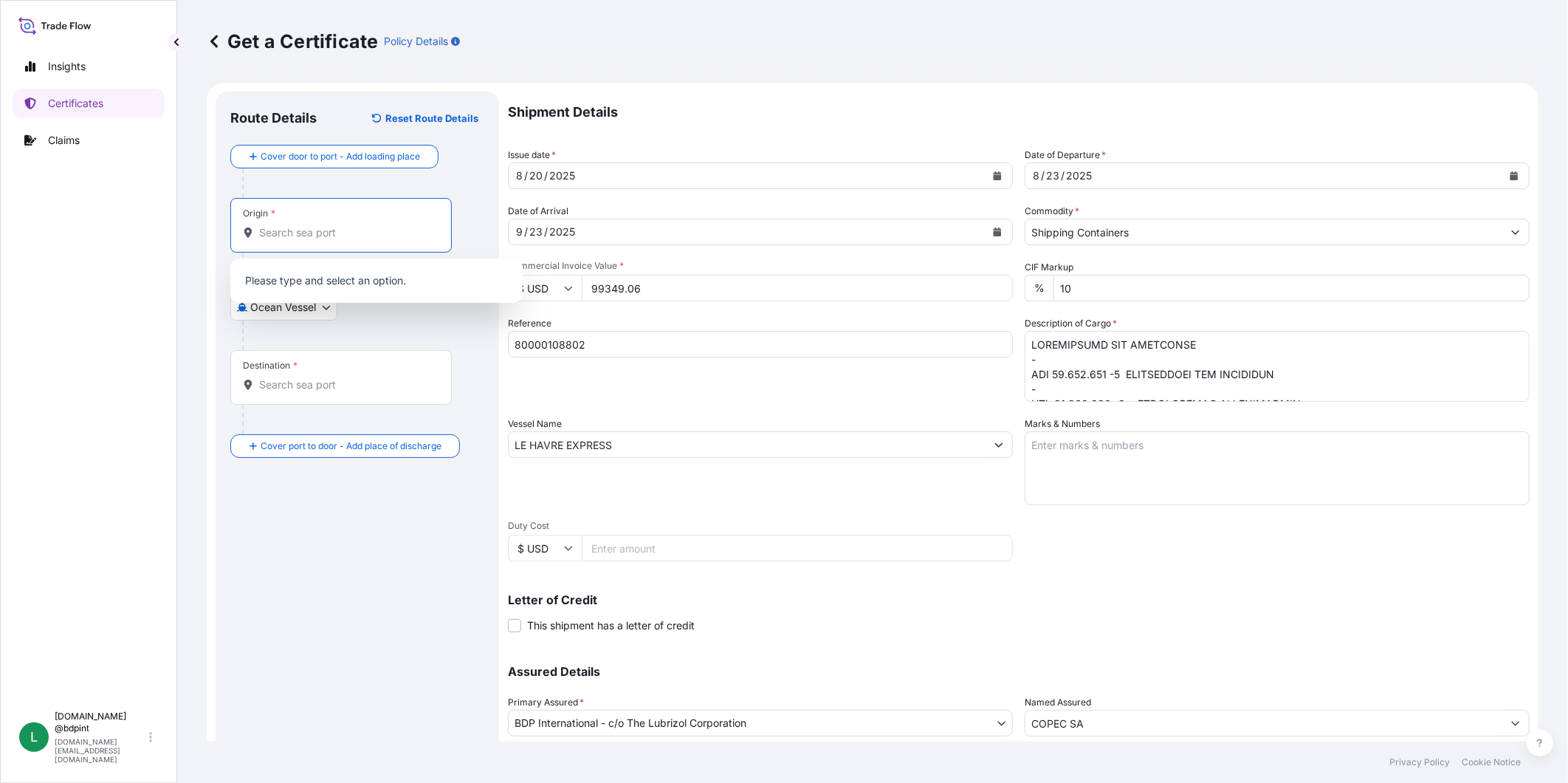
click at [319, 232] on input "Origin *" at bounding box center [347, 232] width 174 height 15
paste input "[GEOGRAPHIC_DATA], [GEOGRAPHIC_DATA]"
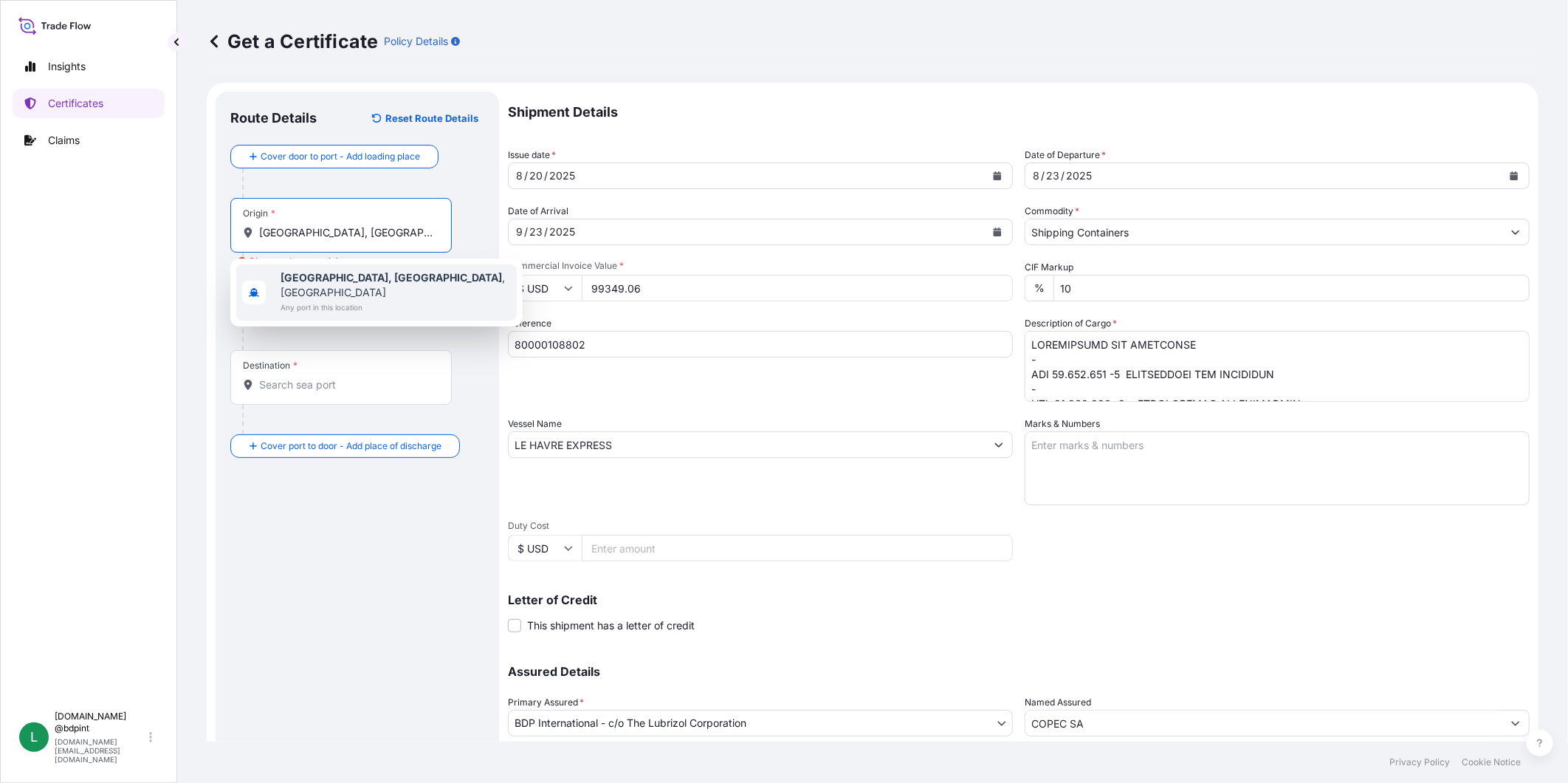
click at [338, 283] on b "[GEOGRAPHIC_DATA], [GEOGRAPHIC_DATA]" at bounding box center [391, 277] width 222 height 13
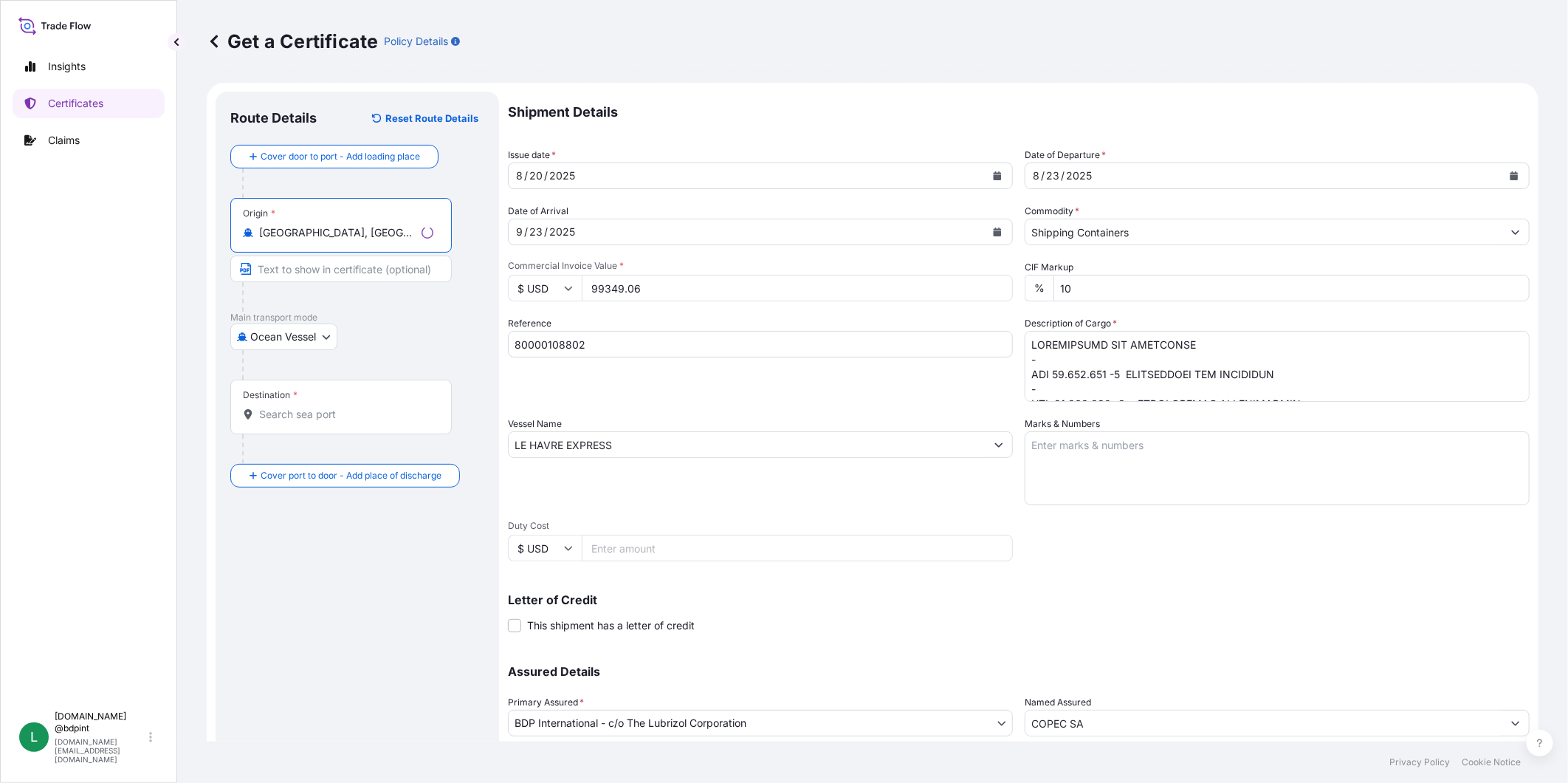
type input "[GEOGRAPHIC_DATA], [GEOGRAPHIC_DATA], [GEOGRAPHIC_DATA]"
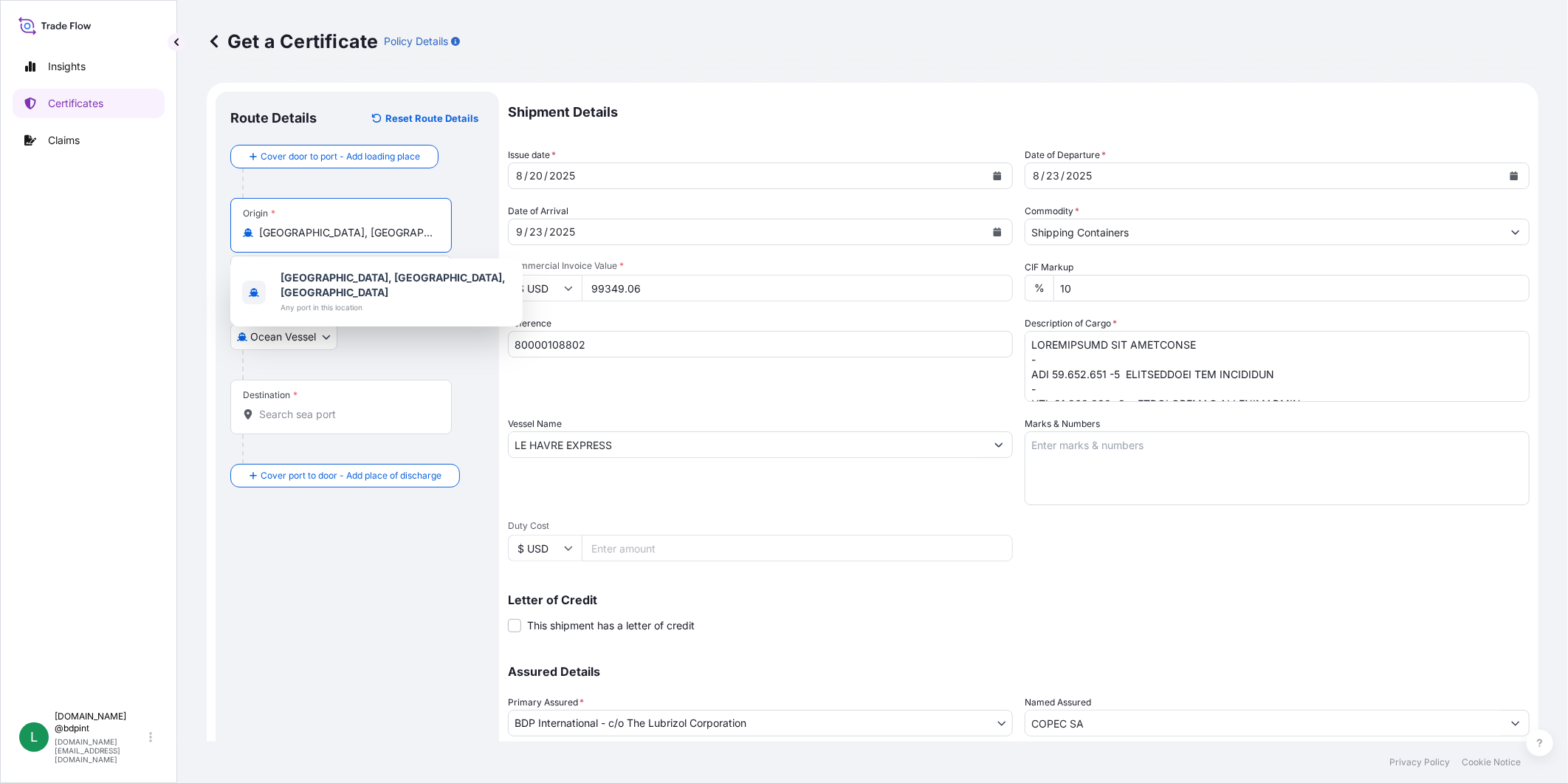
click at [397, 423] on div "Destination *" at bounding box center [341, 407] width 222 height 54
click at [397, 422] on input "Destination *" at bounding box center [347, 413] width 174 height 15
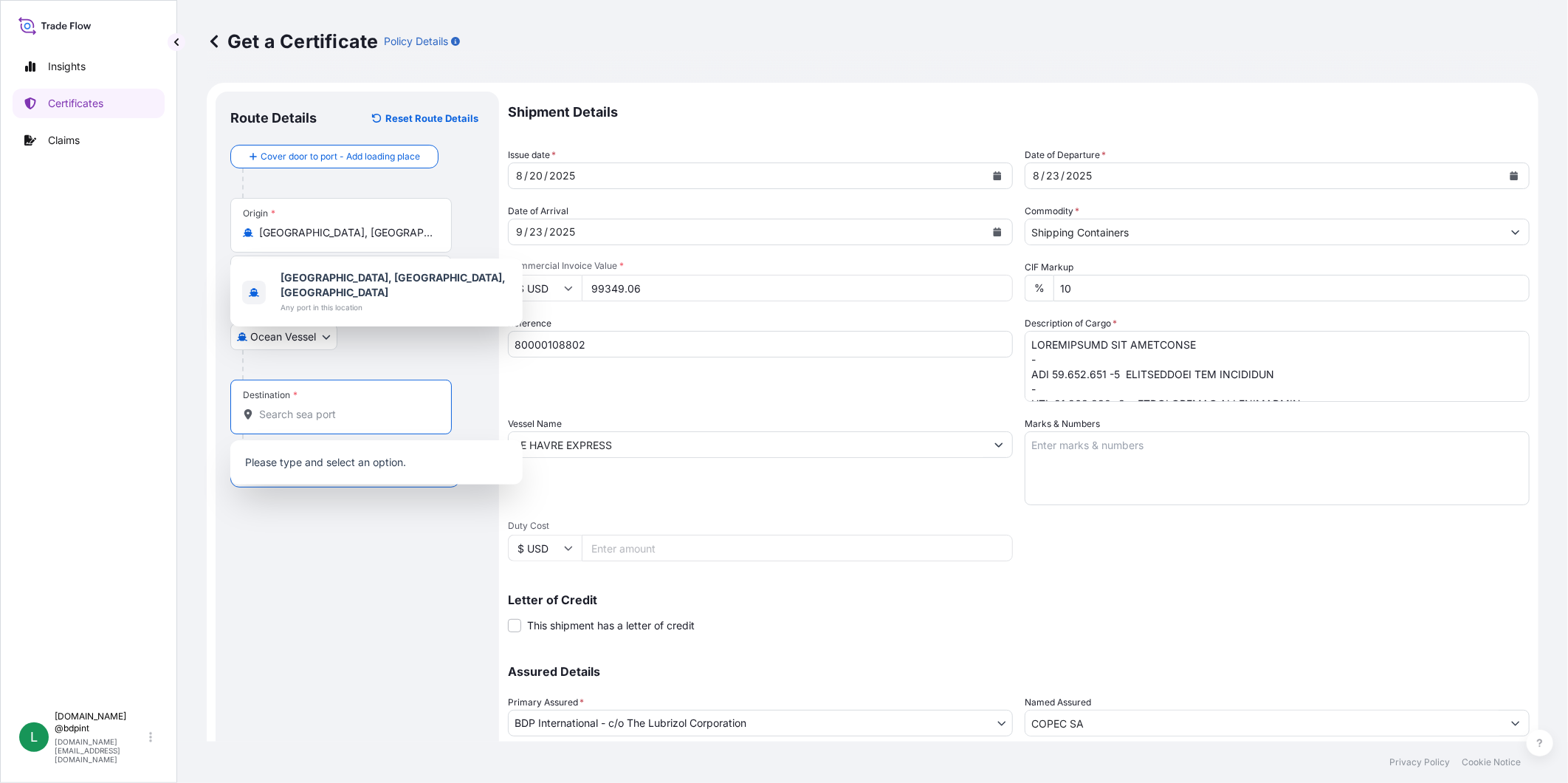
paste input "[GEOGRAPHIC_DATA], [GEOGRAPHIC_DATA]"
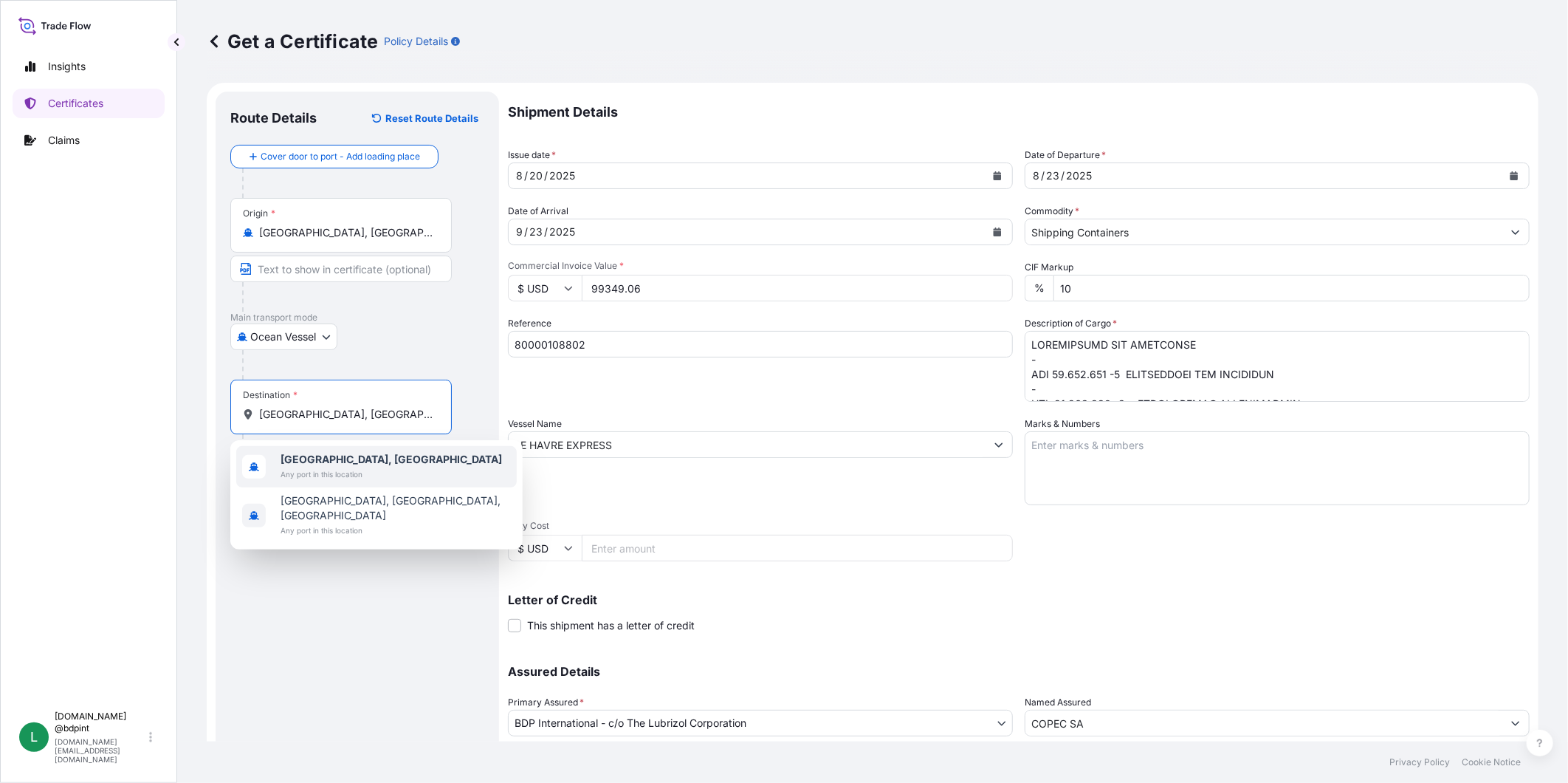
click at [363, 460] on b "[GEOGRAPHIC_DATA], [GEOGRAPHIC_DATA]" at bounding box center [391, 459] width 222 height 13
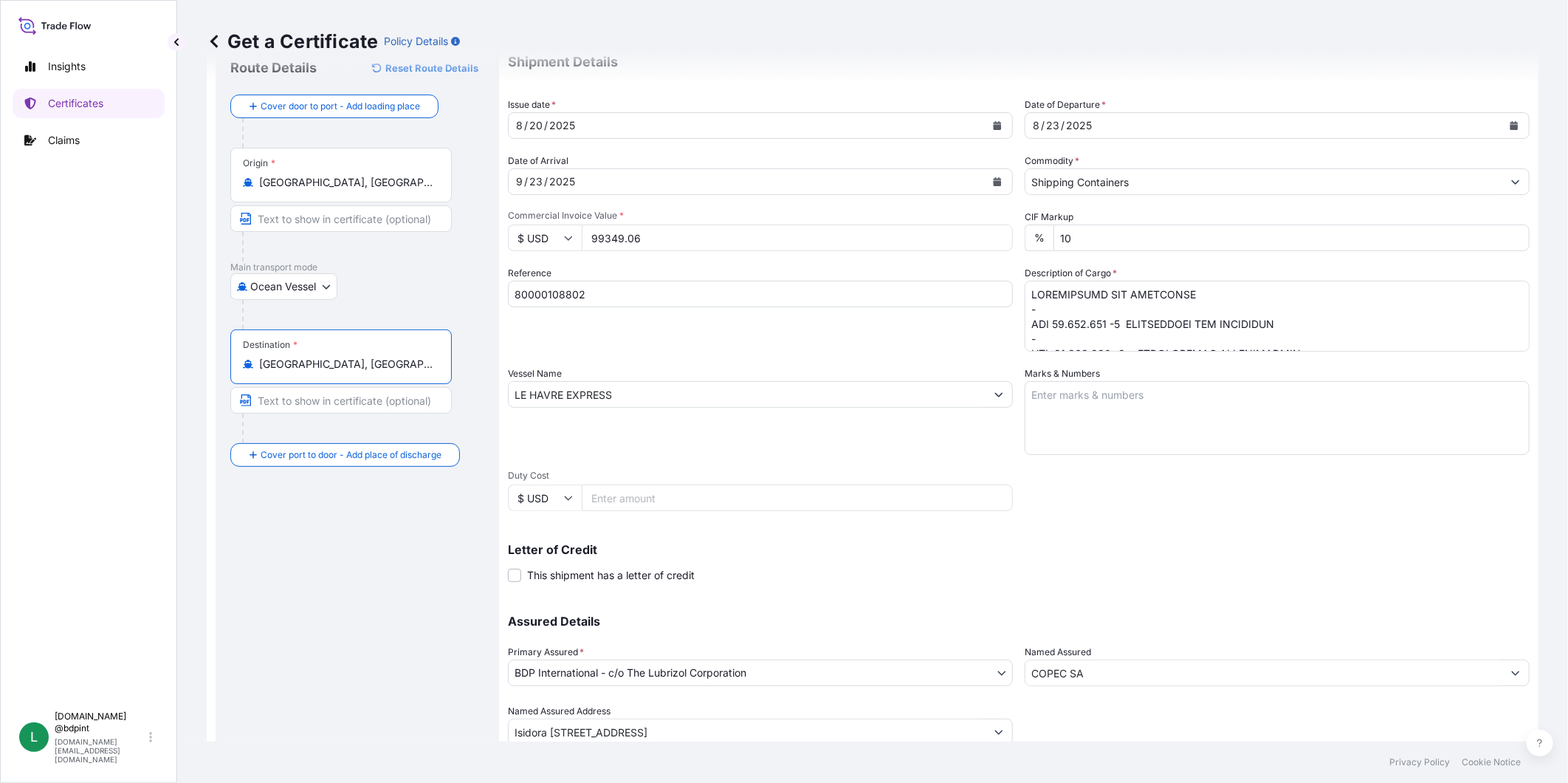
scroll to position [104, 0]
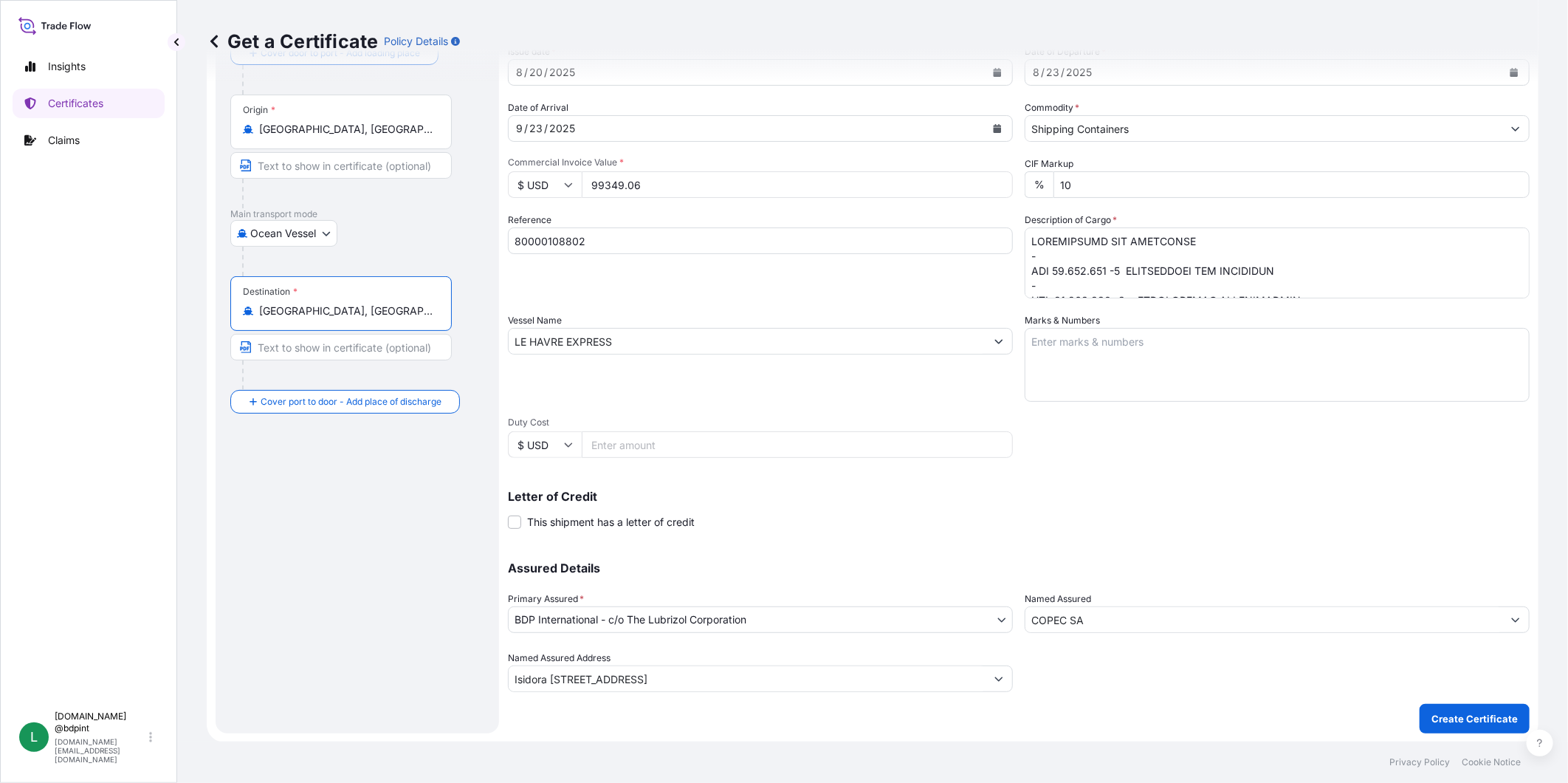
type input "[GEOGRAPHIC_DATA], [GEOGRAPHIC_DATA]"
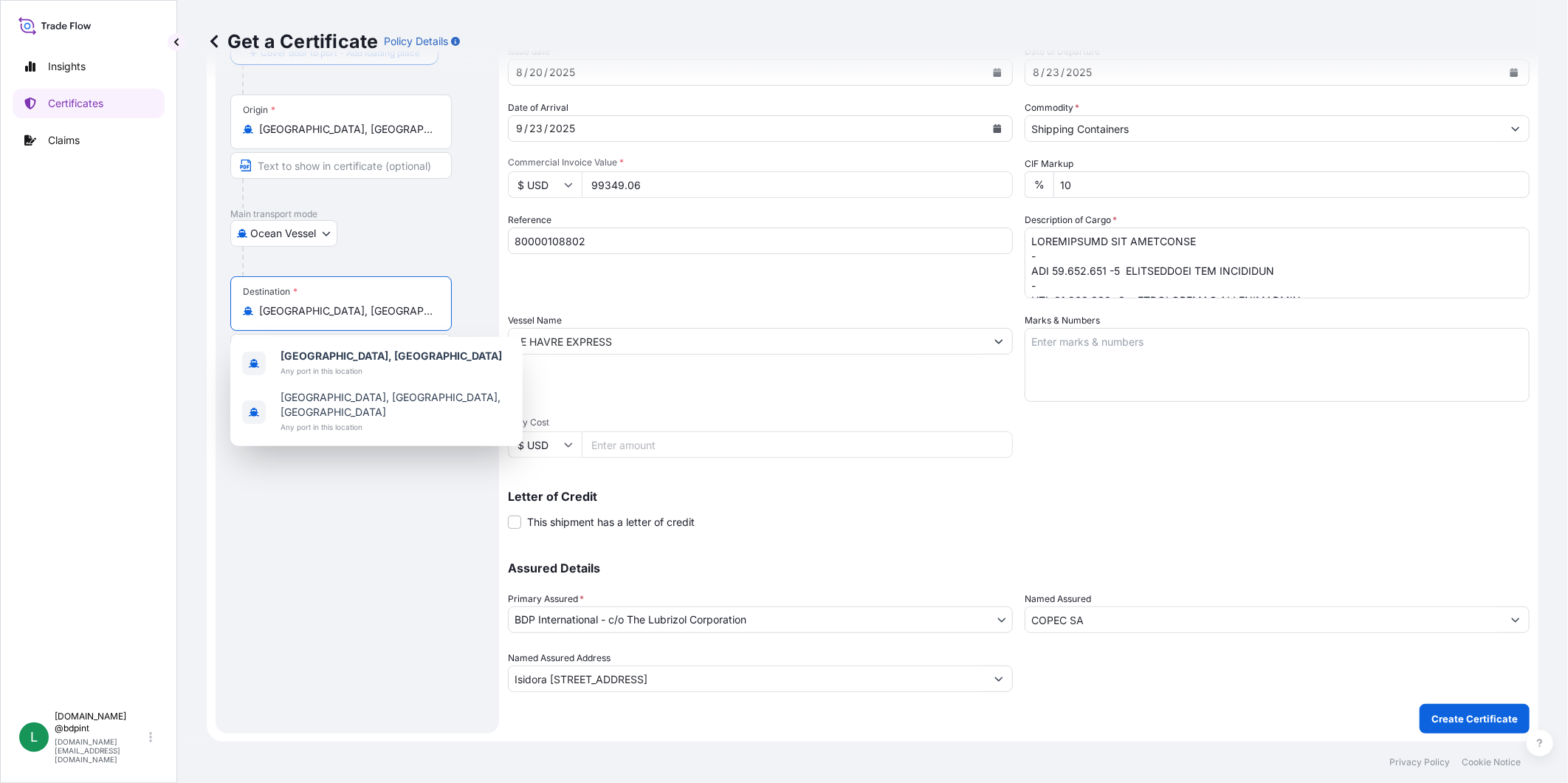
click at [1079, 362] on textarea "Marks & Numbers" at bounding box center [1278, 365] width 505 height 74
paste textarea "PRODUCT COPEC PORT OF DISCHARGE CONSIGNEE ORDER NUMBER DRUM NOS 1/UP GROSS KILO…"
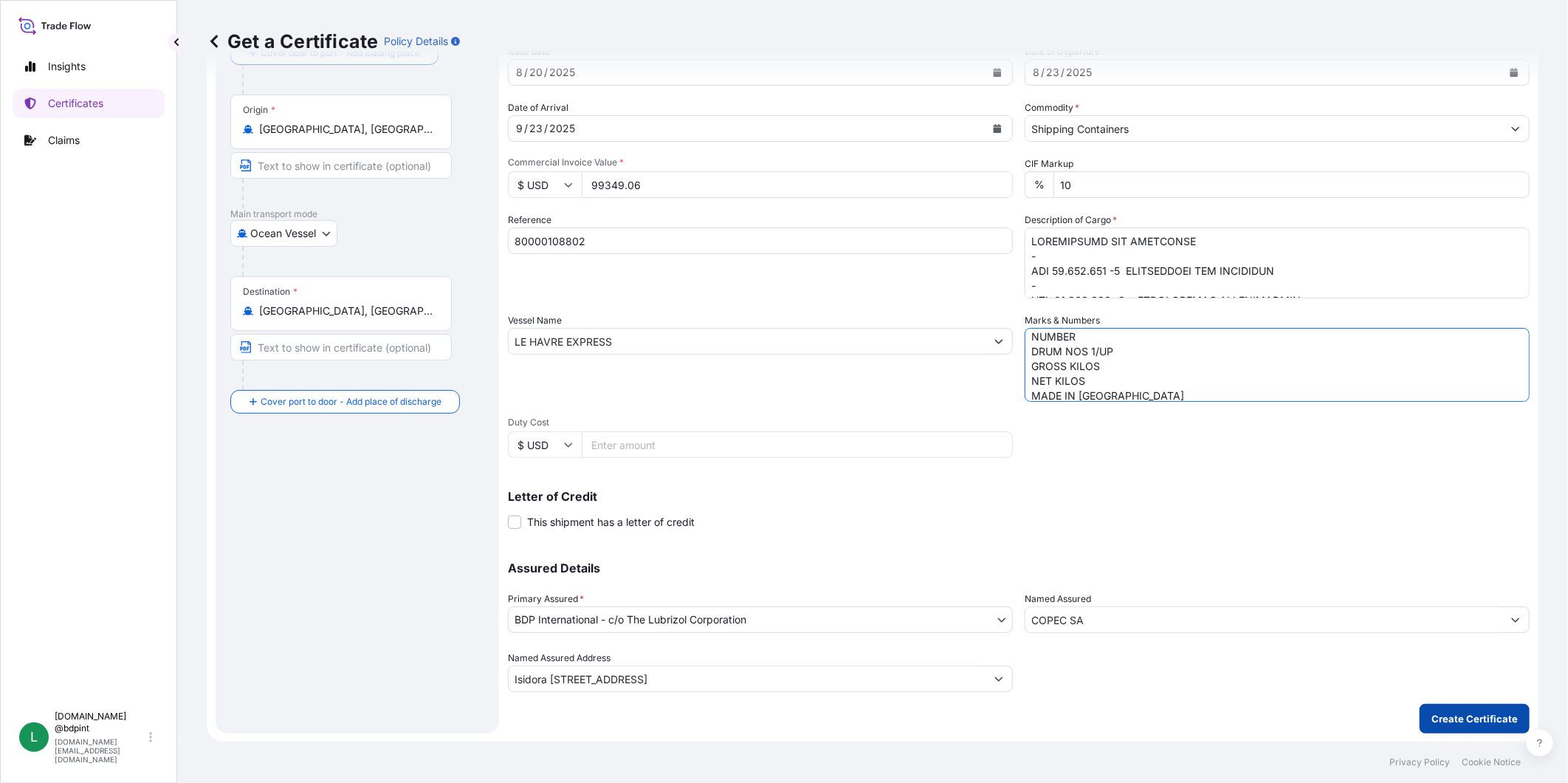
type textarea "PRODUCT COPEC PORT OF DISCHARGE CONSIGNEE ORDER NUMBER DRUM NOS 1/UP GROSS KILO…"
click at [1479, 717] on p "Create Certificate" at bounding box center [1474, 718] width 86 height 15
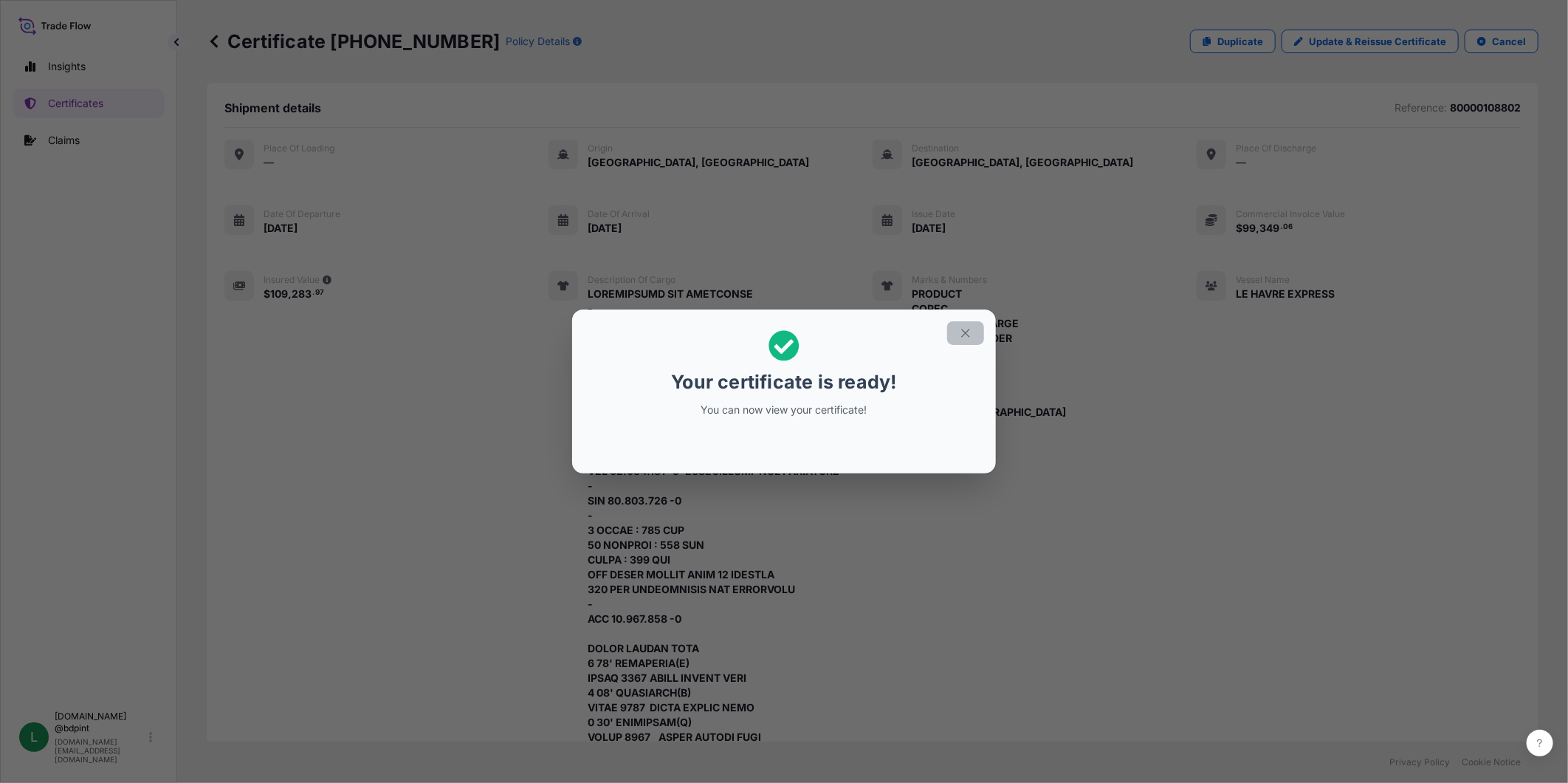
click at [960, 332] on icon "button" at bounding box center [966, 333] width 14 height 14
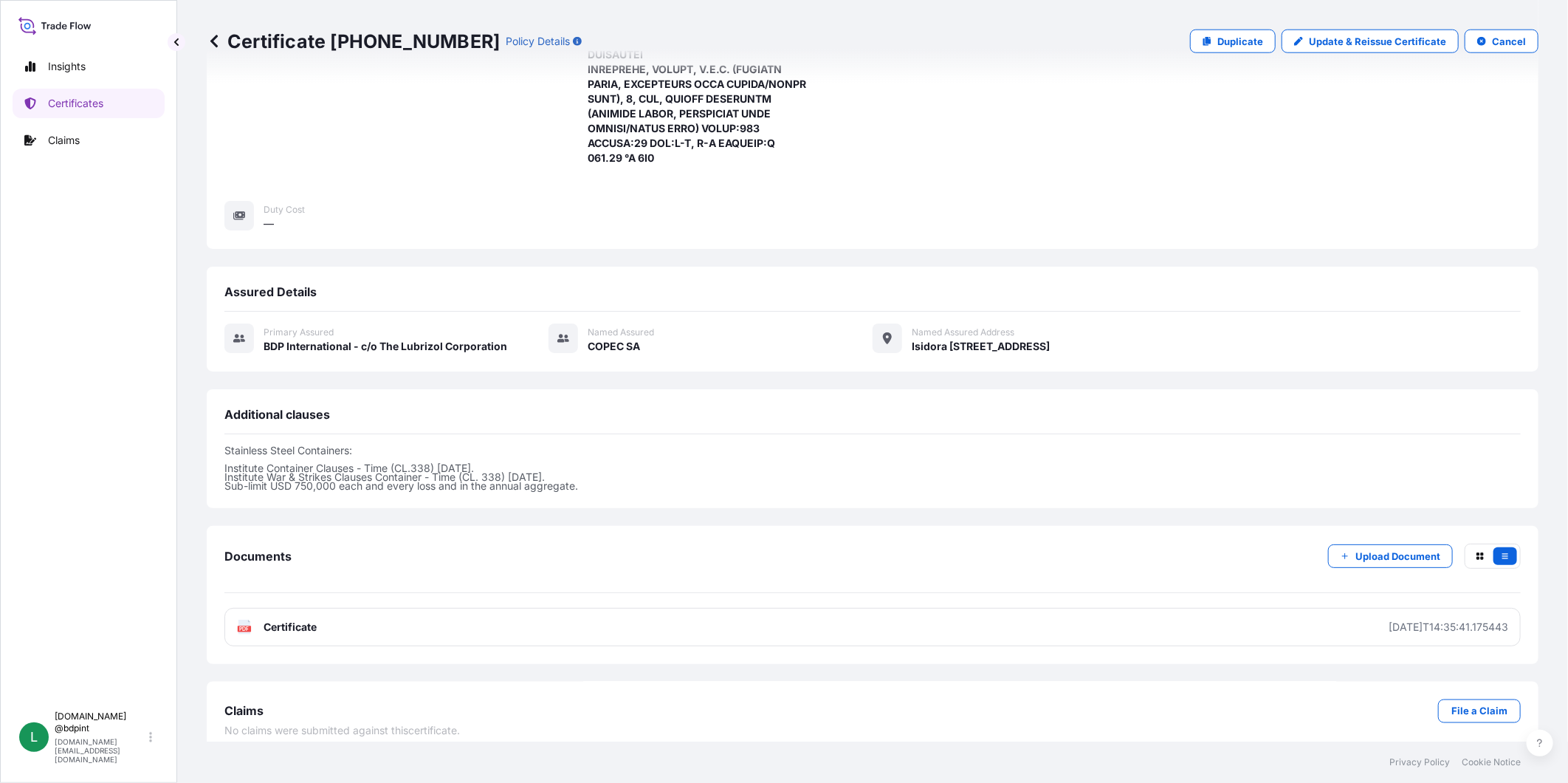
scroll to position [1112, 0]
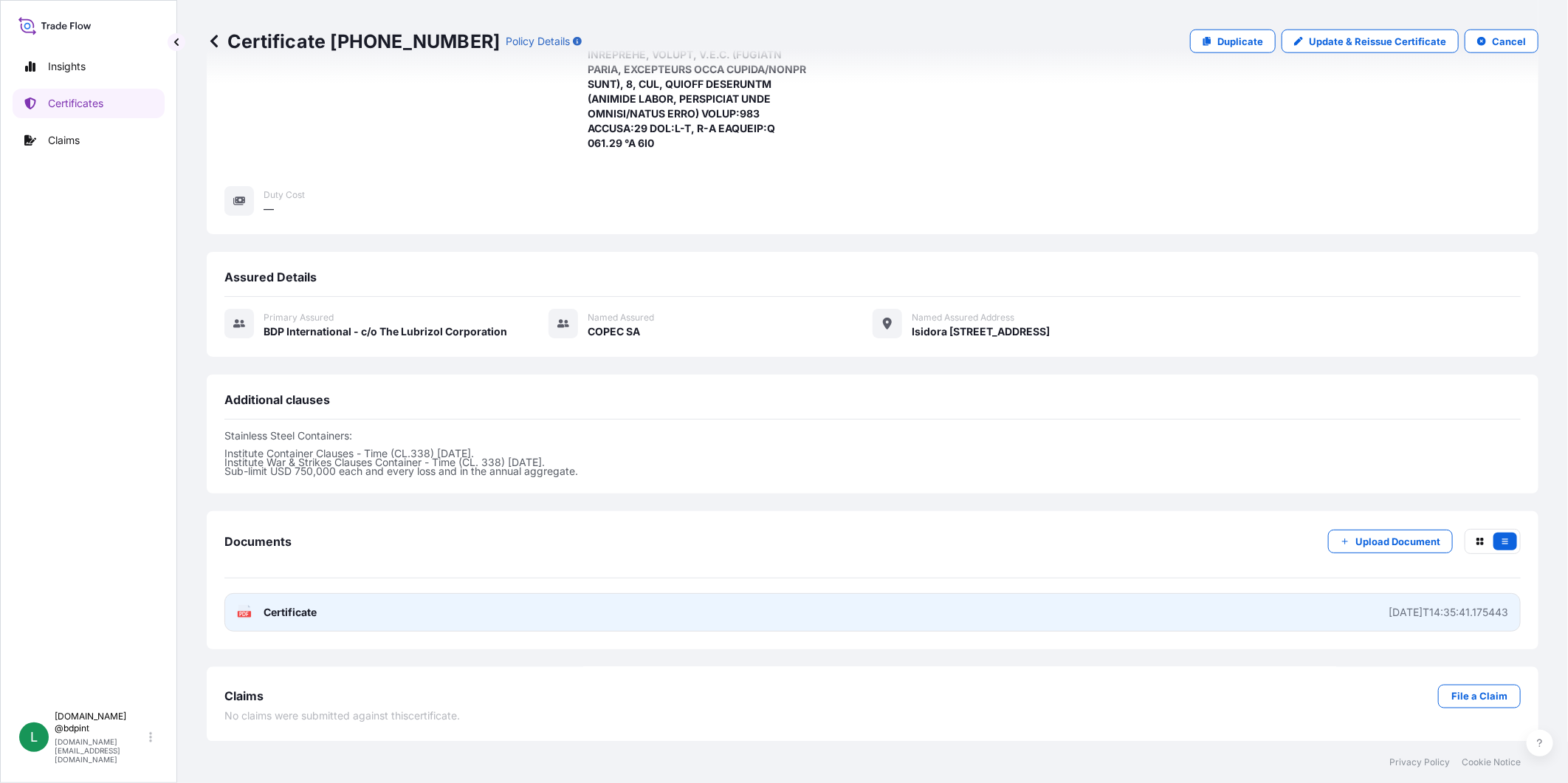
click at [977, 616] on link "PDF Certificate [DATE]T14:35:41.175443" at bounding box center [872, 612] width 1296 height 39
